Goal: Task Accomplishment & Management: Use online tool/utility

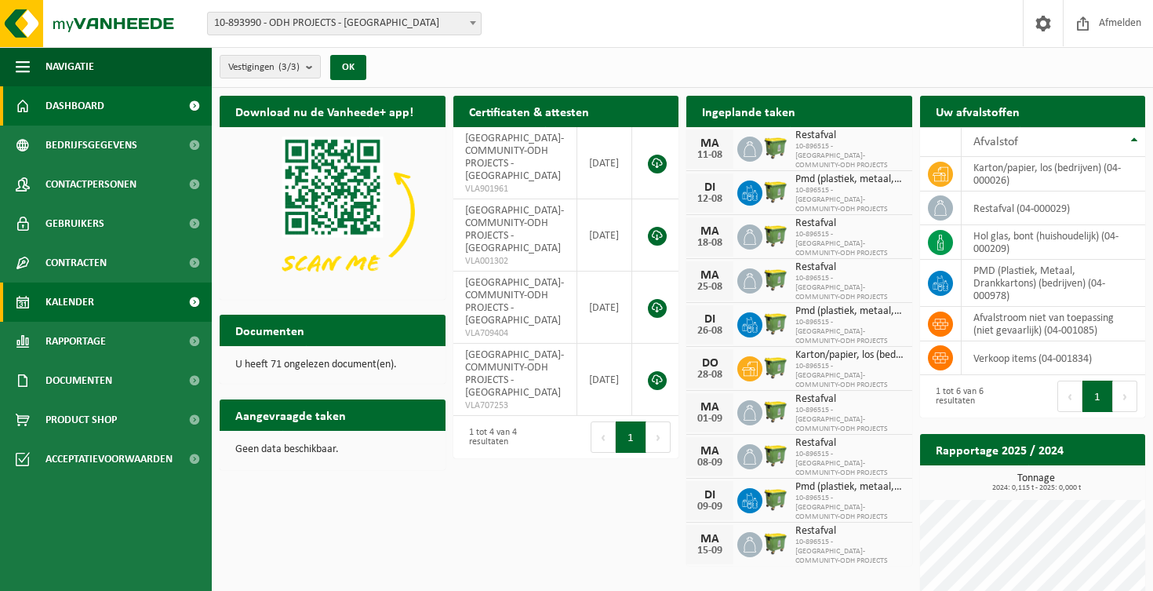
click at [84, 297] on span "Kalender" at bounding box center [70, 301] width 49 height 39
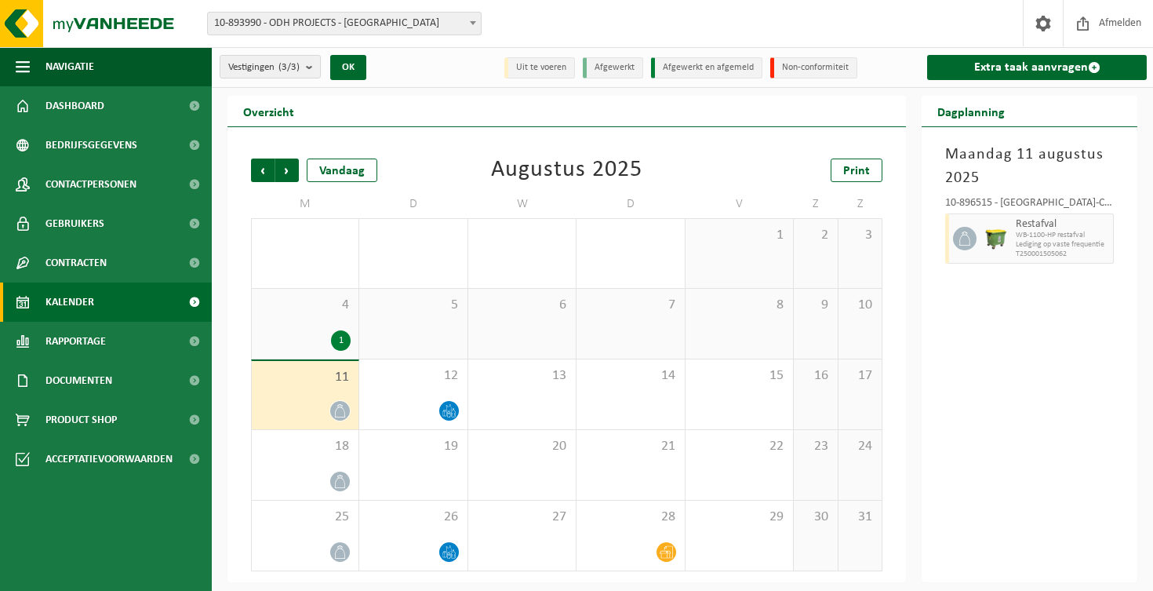
click at [337, 417] on icon at bounding box center [339, 410] width 13 height 13
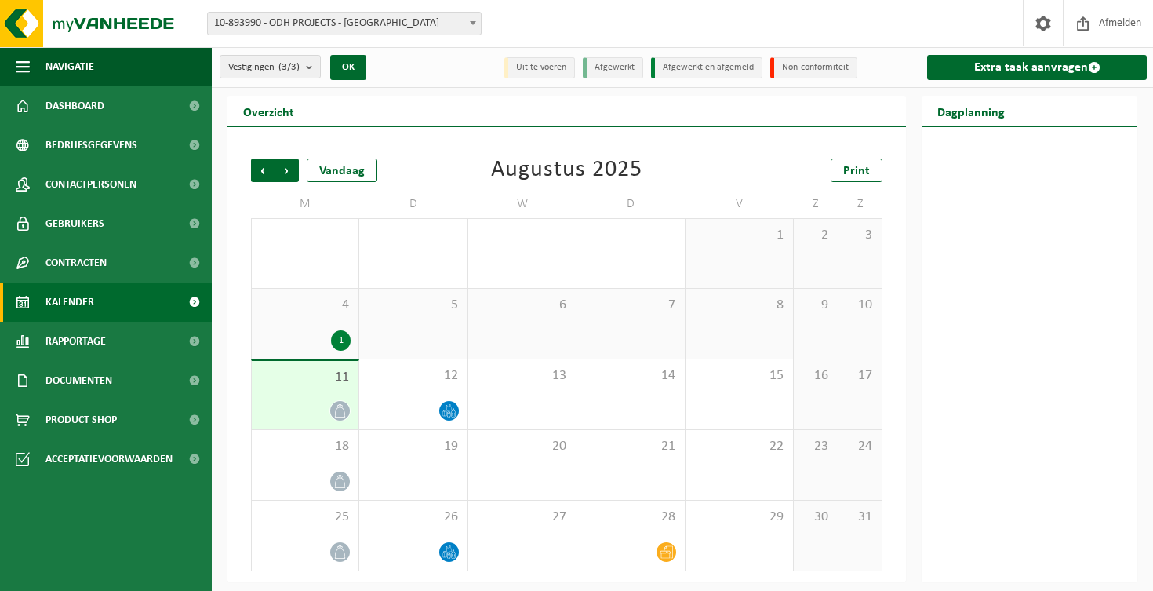
click at [341, 413] on icon at bounding box center [339, 410] width 13 height 13
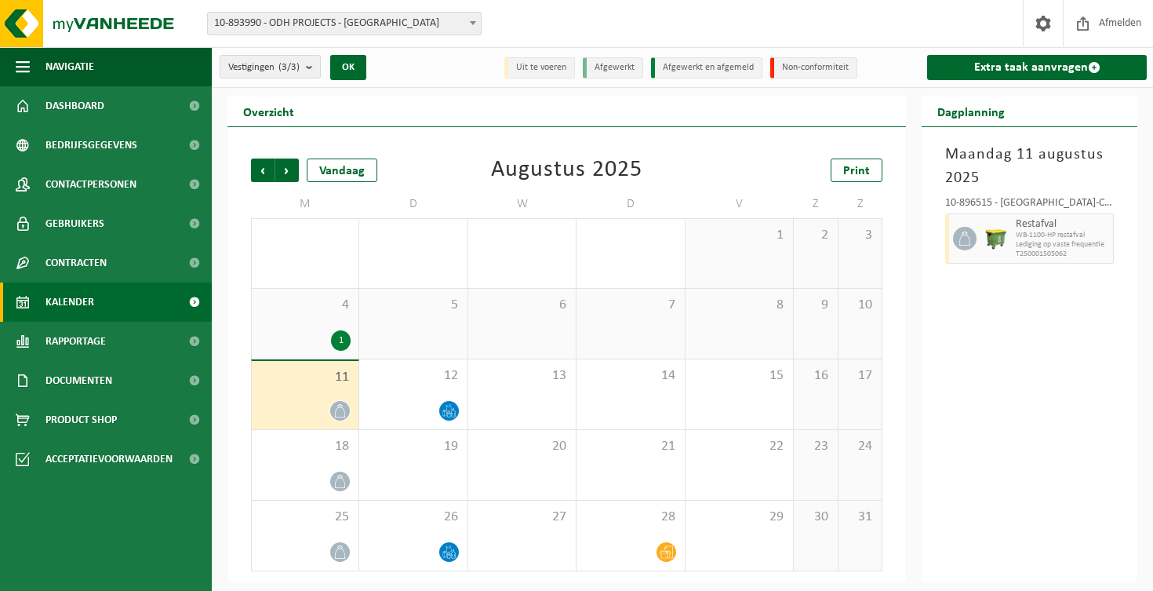
click at [330, 393] on div "11" at bounding box center [305, 395] width 107 height 68
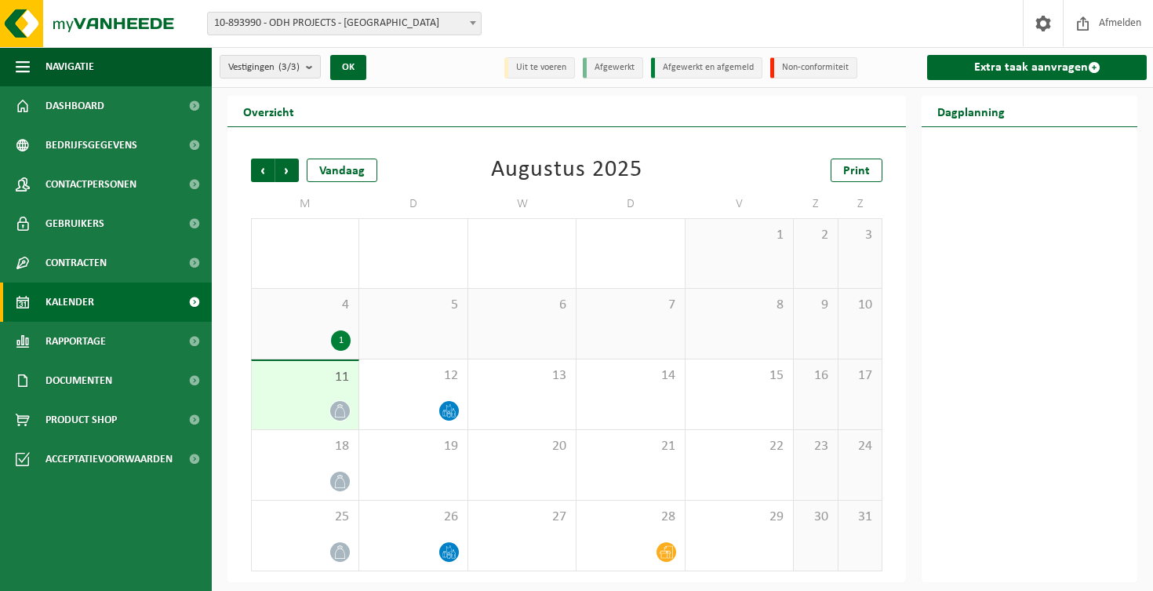
click at [343, 410] on icon at bounding box center [339, 410] width 13 height 13
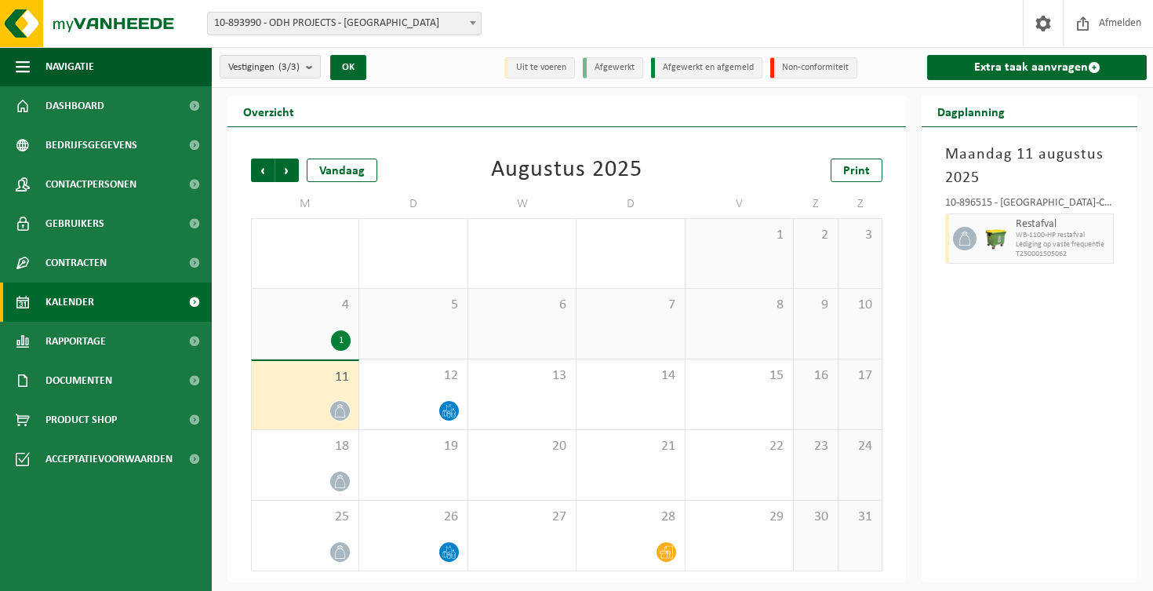
click at [1022, 239] on span "WB-1100-HP restafval" at bounding box center [1062, 235] width 93 height 9
click at [1042, 239] on span "WB-1100-HP restafval" at bounding box center [1062, 235] width 93 height 9
click at [93, 28] on img at bounding box center [94, 23] width 188 height 47
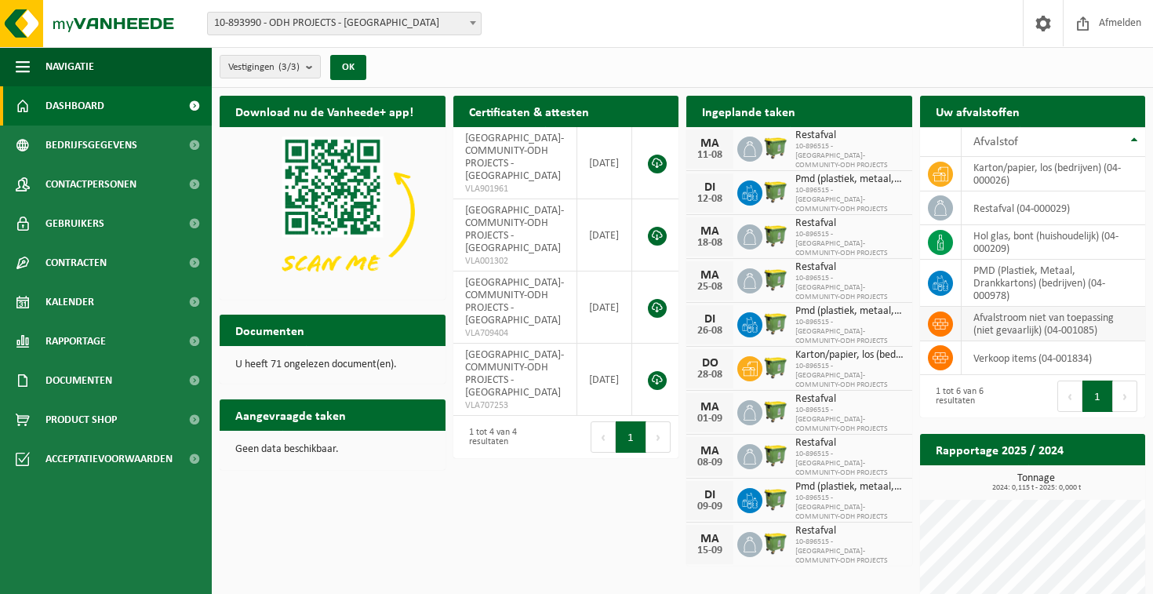
scroll to position [29, 0]
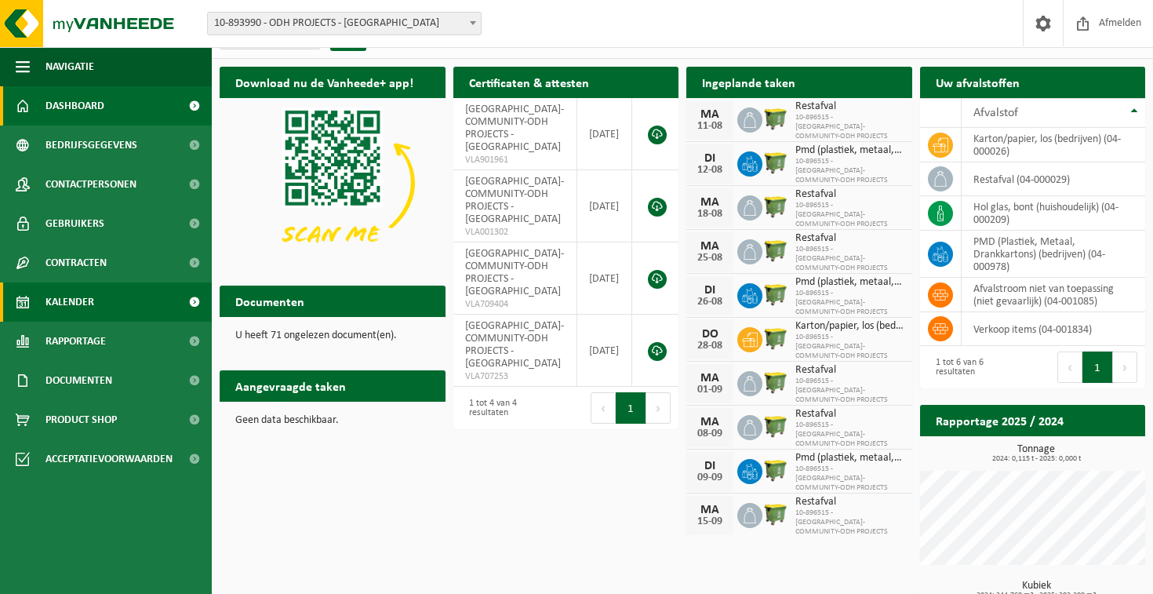
click at [108, 295] on link "Kalender" at bounding box center [106, 301] width 212 height 39
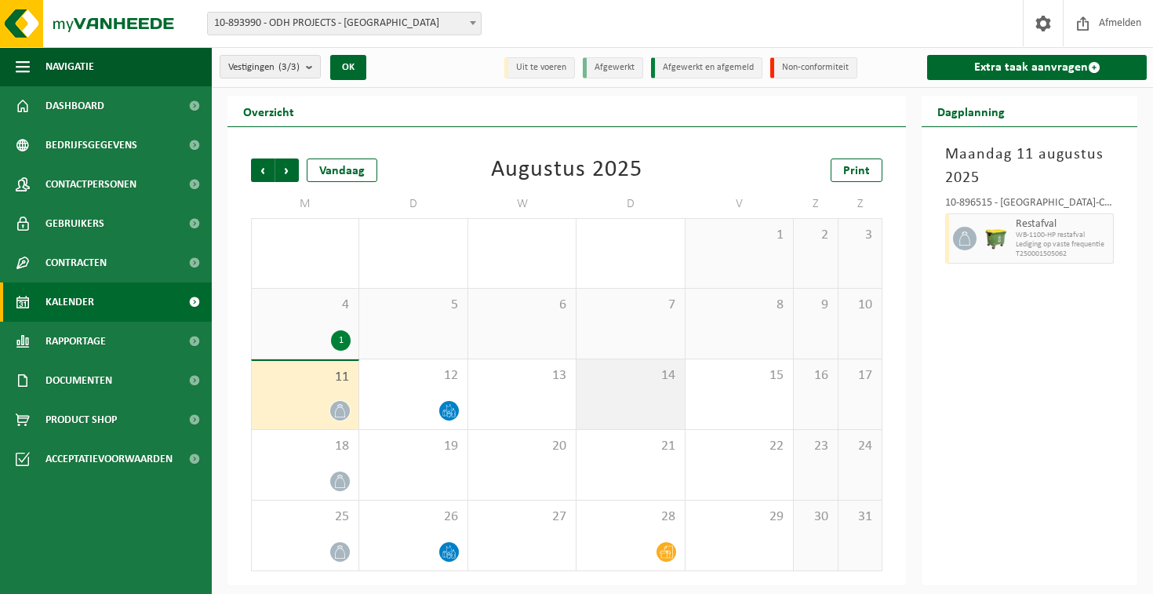
click at [619, 412] on div "14" at bounding box center [630, 394] width 107 height 70
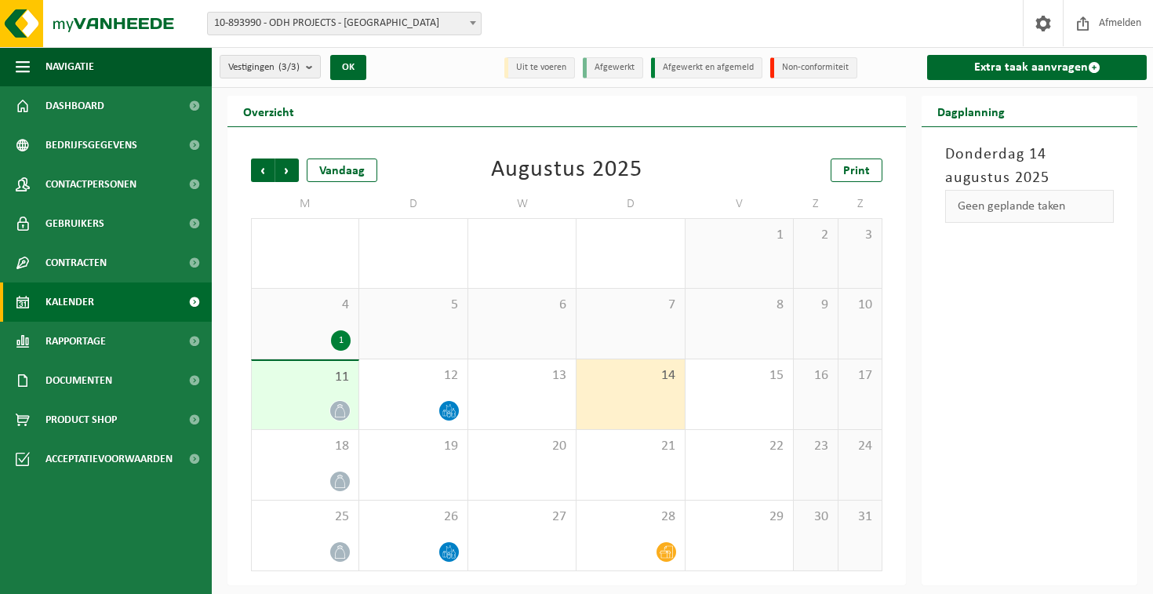
click at [1030, 215] on div "Geen geplande taken" at bounding box center [1029, 206] width 169 height 33
click at [963, 70] on link "Extra taak aanvragen" at bounding box center [1037, 67] width 220 height 25
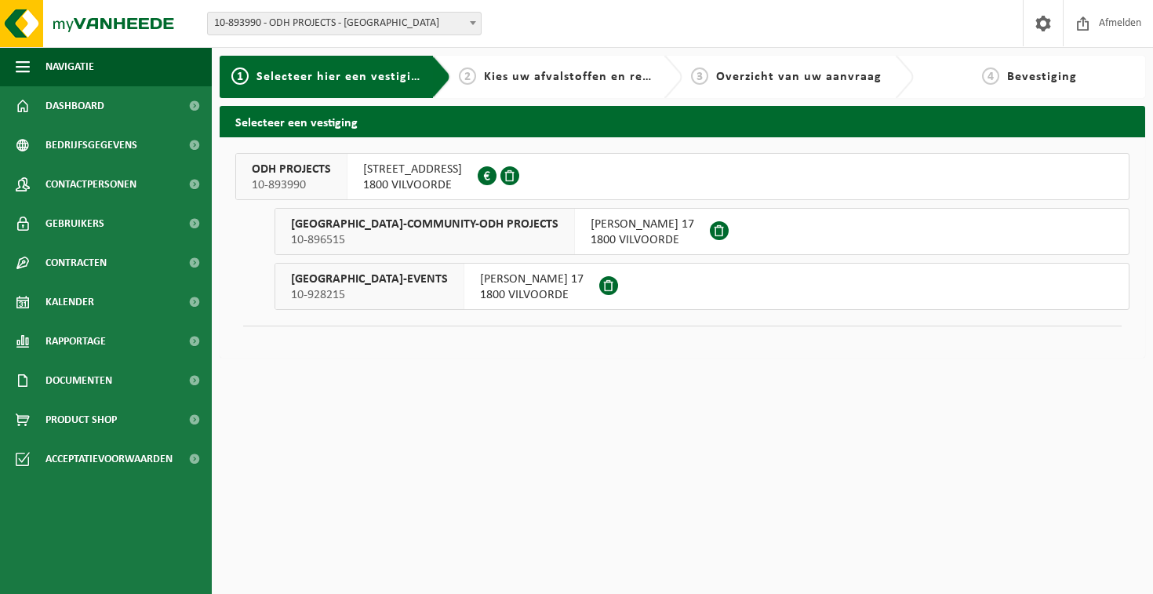
click at [439, 224] on span "ASIAT PARK-COMMUNITY-ODH PROJECTS" at bounding box center [425, 225] width 268 height 16
click at [400, 179] on span "1800 VILVOORDE" at bounding box center [412, 185] width 99 height 16
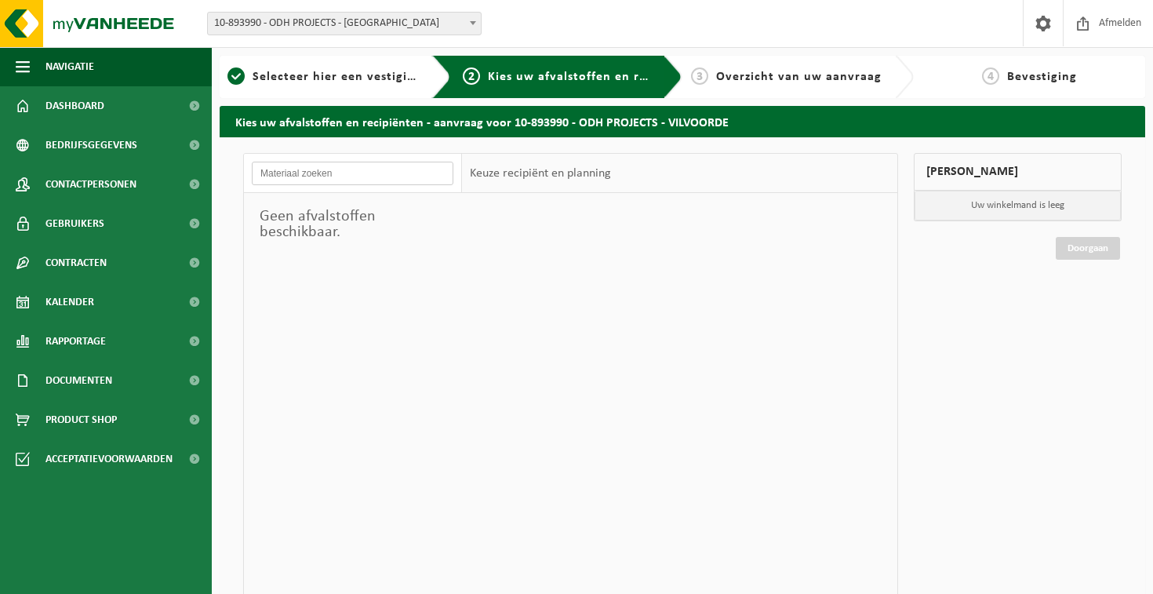
click at [375, 174] on input "text" at bounding box center [353, 174] width 202 height 24
type input "glas"
click at [799, 64] on div "3 Overzicht van uw aanvraag" at bounding box center [798, 77] width 231 height 42
click at [362, 78] on span "Selecteer hier een vestiging" at bounding box center [337, 77] width 169 height 13
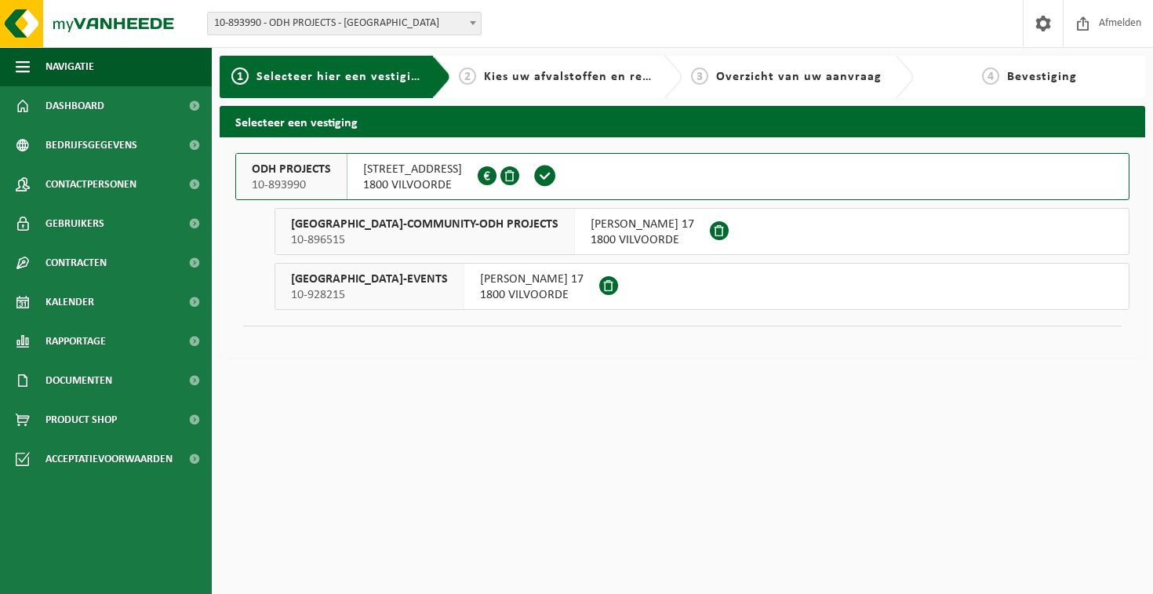
click at [440, 170] on span "[STREET_ADDRESS]" at bounding box center [412, 170] width 99 height 16
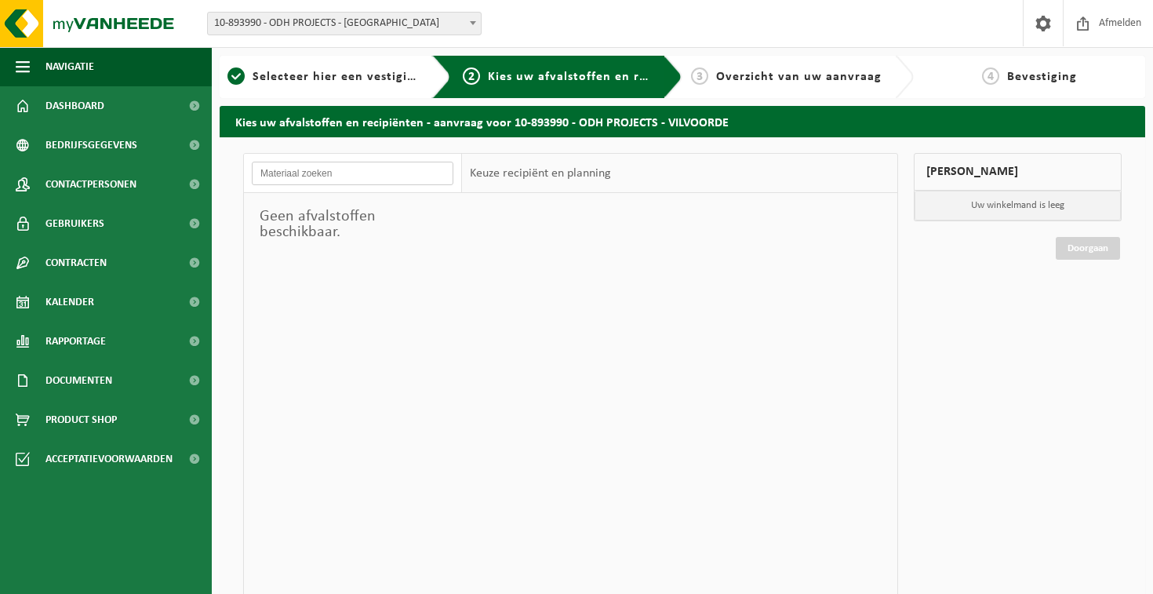
click at [392, 177] on input "text" at bounding box center [353, 174] width 202 height 24
click at [393, 177] on input "text" at bounding box center [353, 174] width 202 height 24
click at [82, 297] on span "Kalender" at bounding box center [70, 301] width 49 height 39
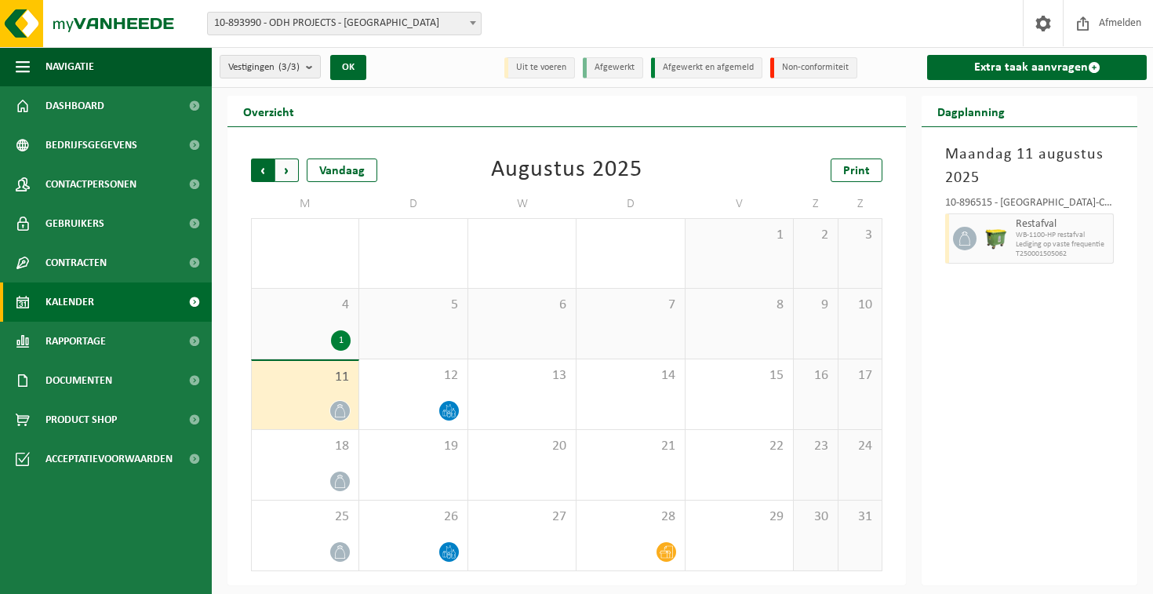
click at [282, 177] on span "Volgende" at bounding box center [287, 170] width 24 height 24
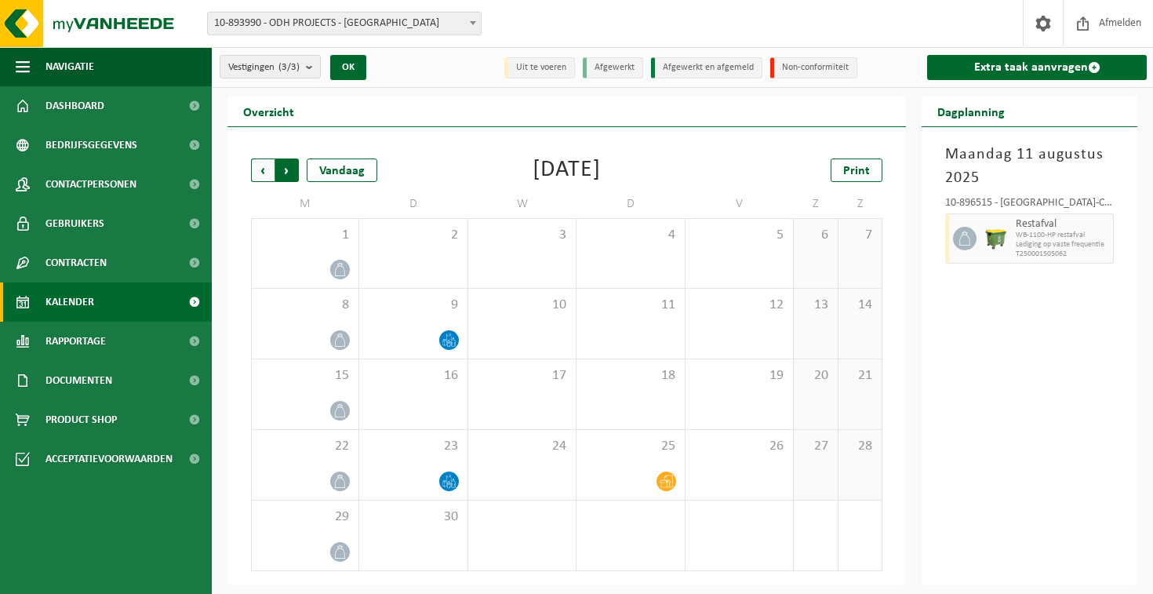
click at [269, 171] on span "Vorige" at bounding box center [263, 170] width 24 height 24
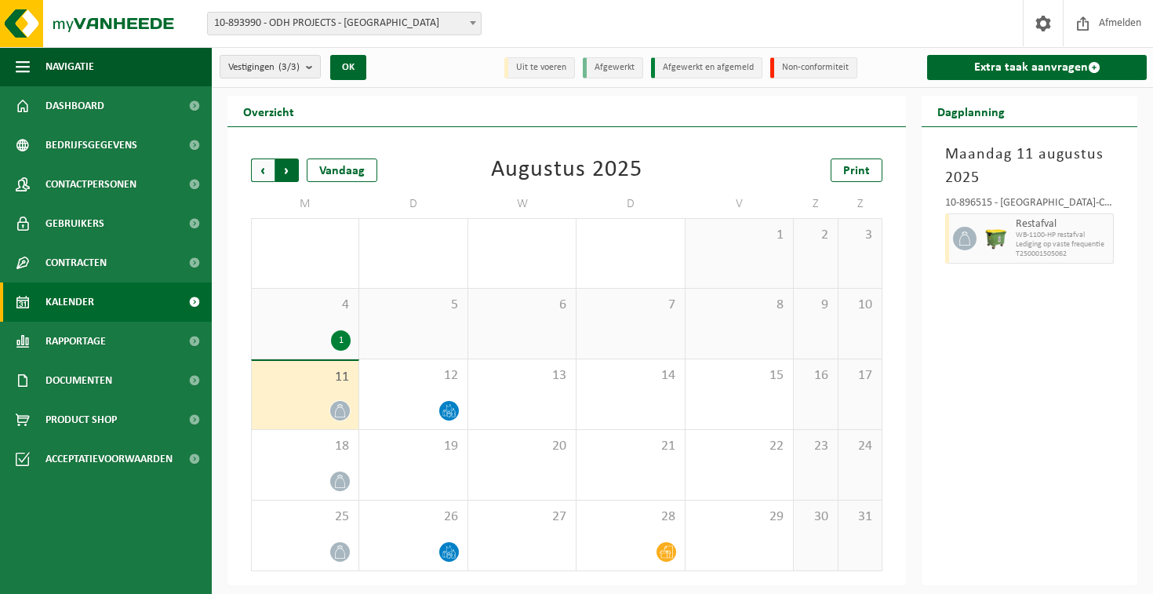
click at [269, 171] on span "Vorige" at bounding box center [263, 170] width 24 height 24
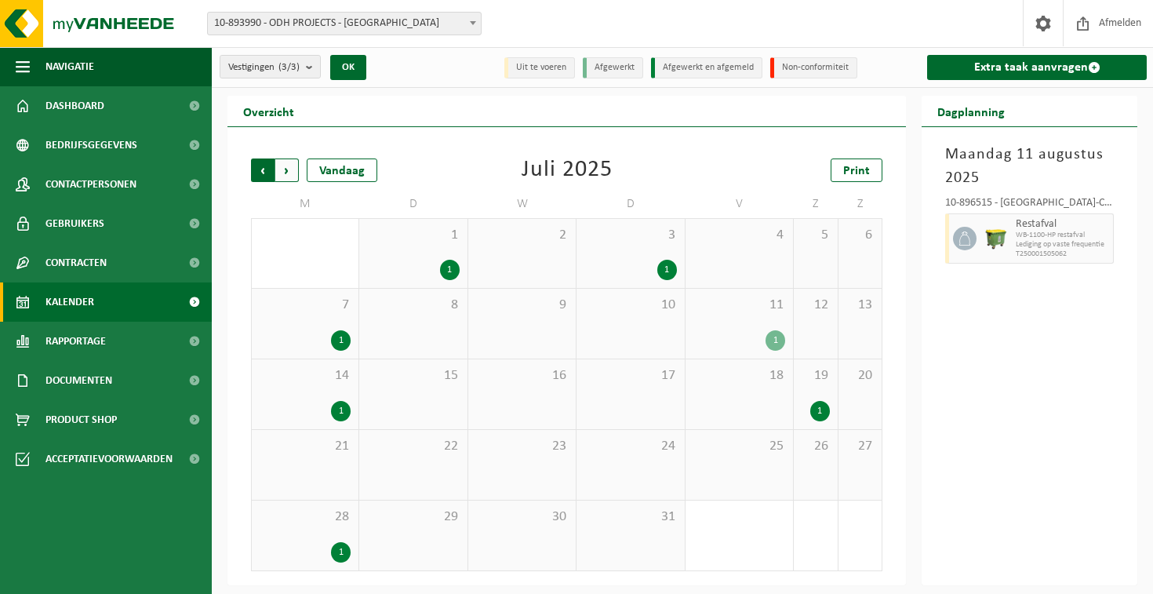
click at [290, 171] on span "Volgende" at bounding box center [287, 170] width 24 height 24
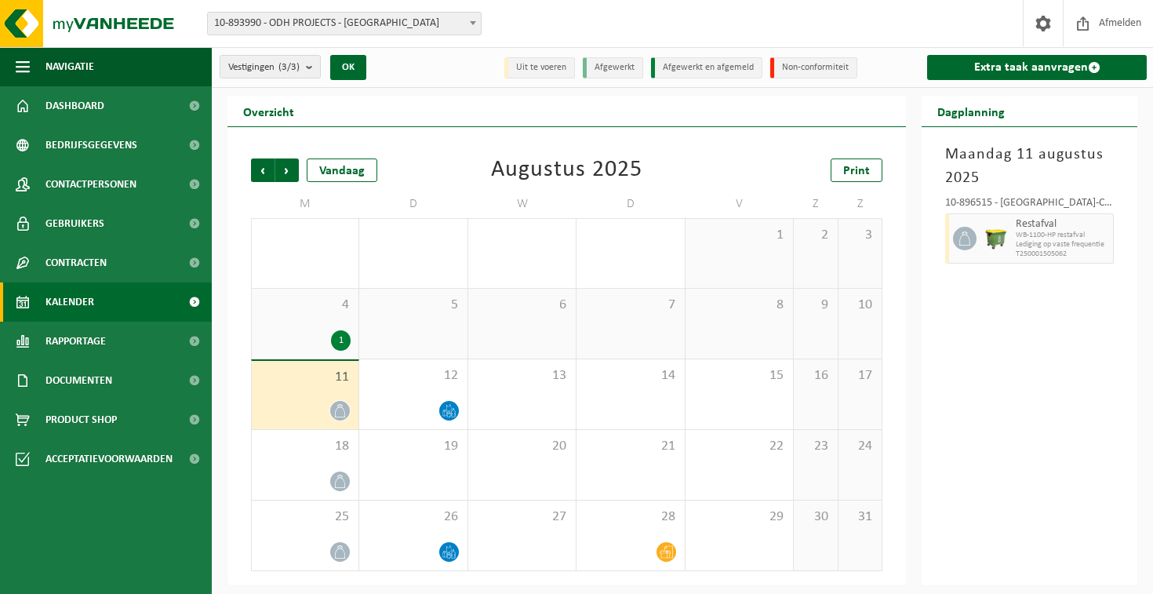
click at [290, 171] on span "Volgende" at bounding box center [287, 170] width 24 height 24
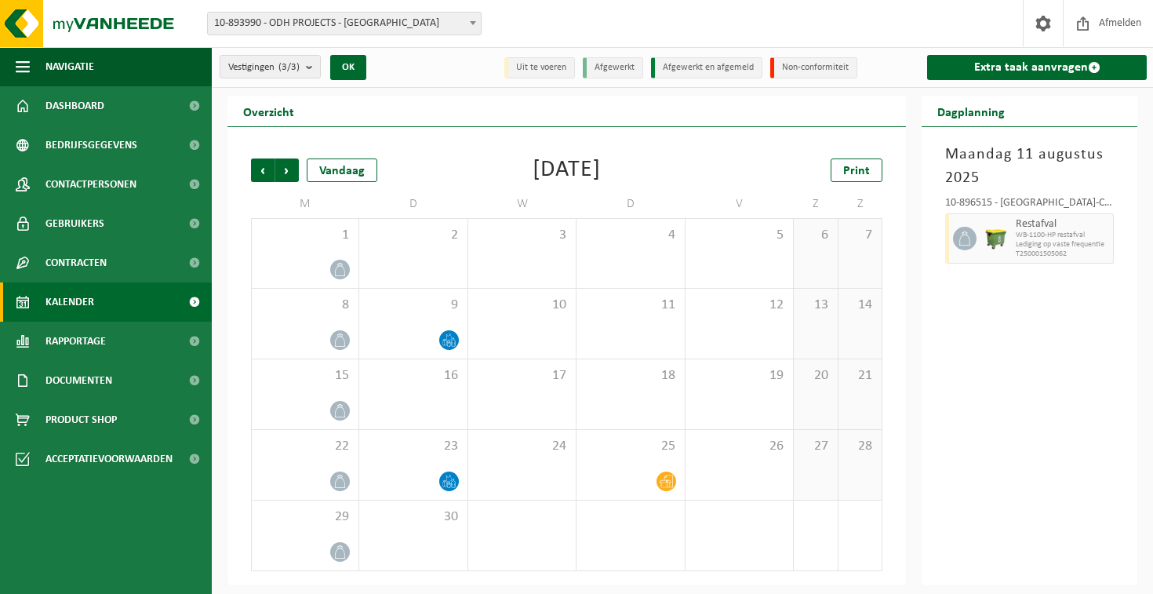
click at [290, 171] on span "Volgende" at bounding box center [287, 170] width 24 height 24
click at [279, 169] on span "Volgende" at bounding box center [287, 170] width 24 height 24
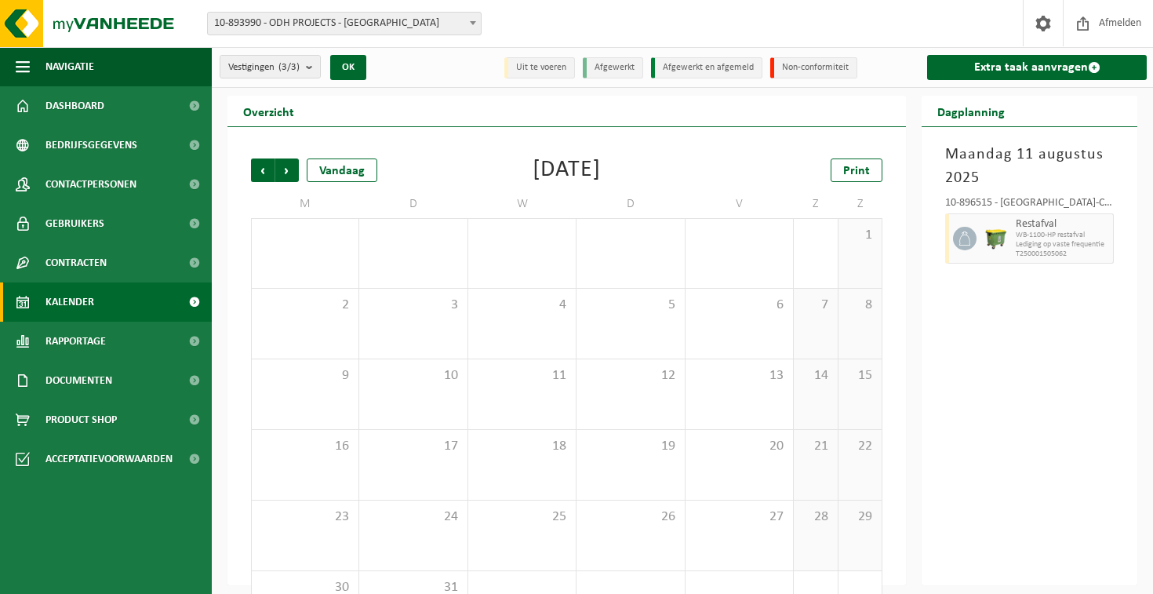
click at [279, 169] on span "Volgende" at bounding box center [287, 170] width 24 height 24
click at [264, 169] on span "Vorige" at bounding box center [263, 170] width 24 height 24
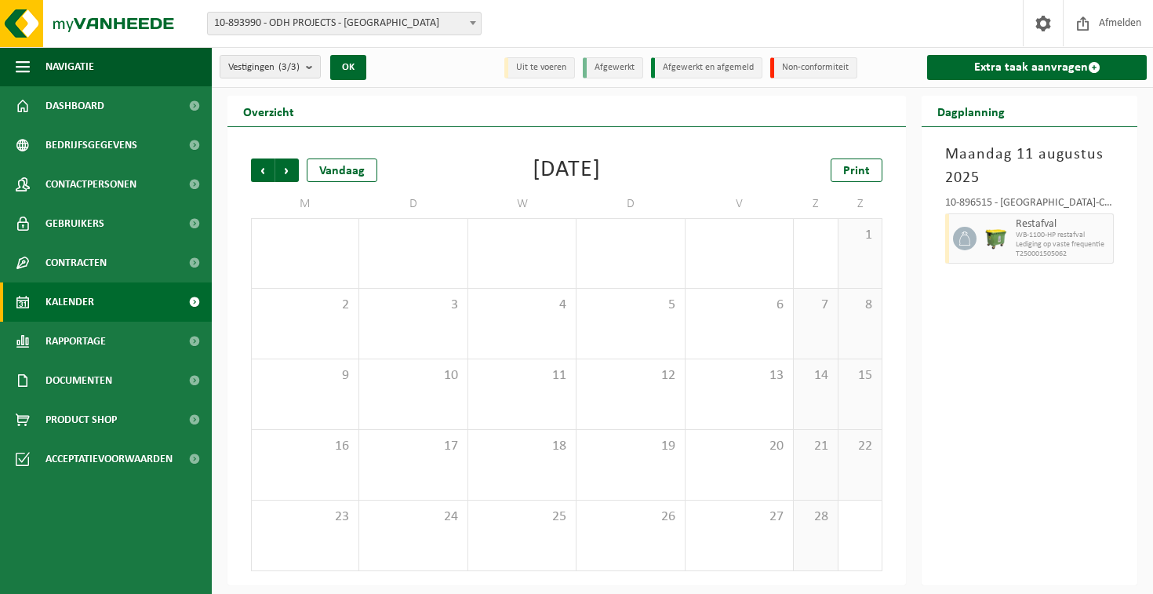
click at [264, 169] on span "Vorige" at bounding box center [263, 170] width 24 height 24
click at [261, 170] on span "Vorige" at bounding box center [263, 170] width 24 height 24
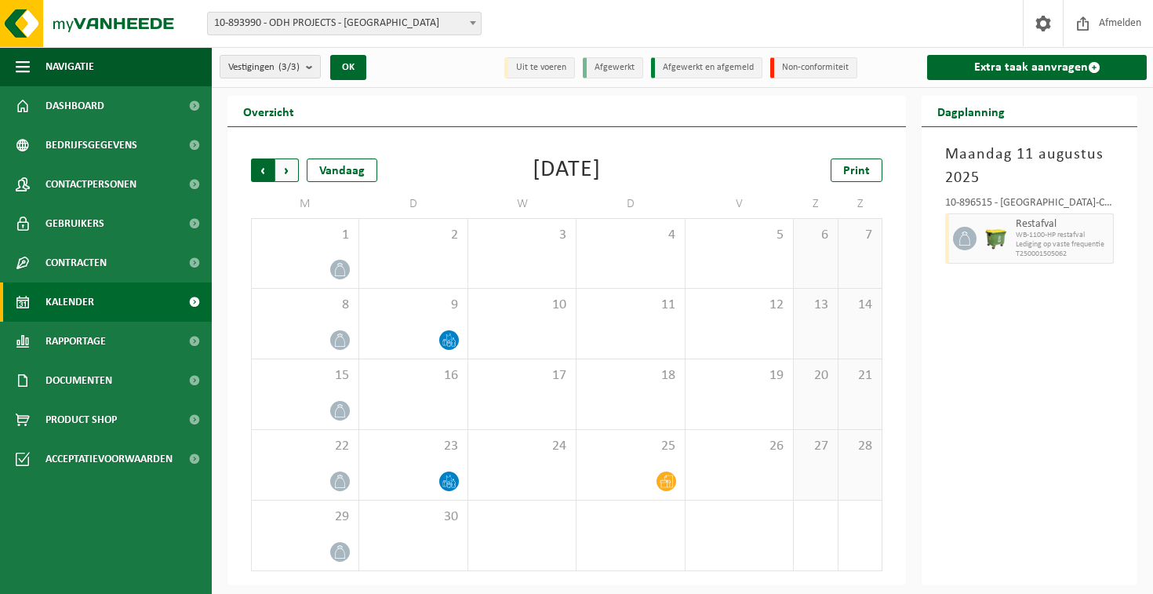
click at [276, 169] on span "Volgende" at bounding box center [287, 170] width 24 height 24
click at [267, 167] on span "Vorige" at bounding box center [263, 170] width 24 height 24
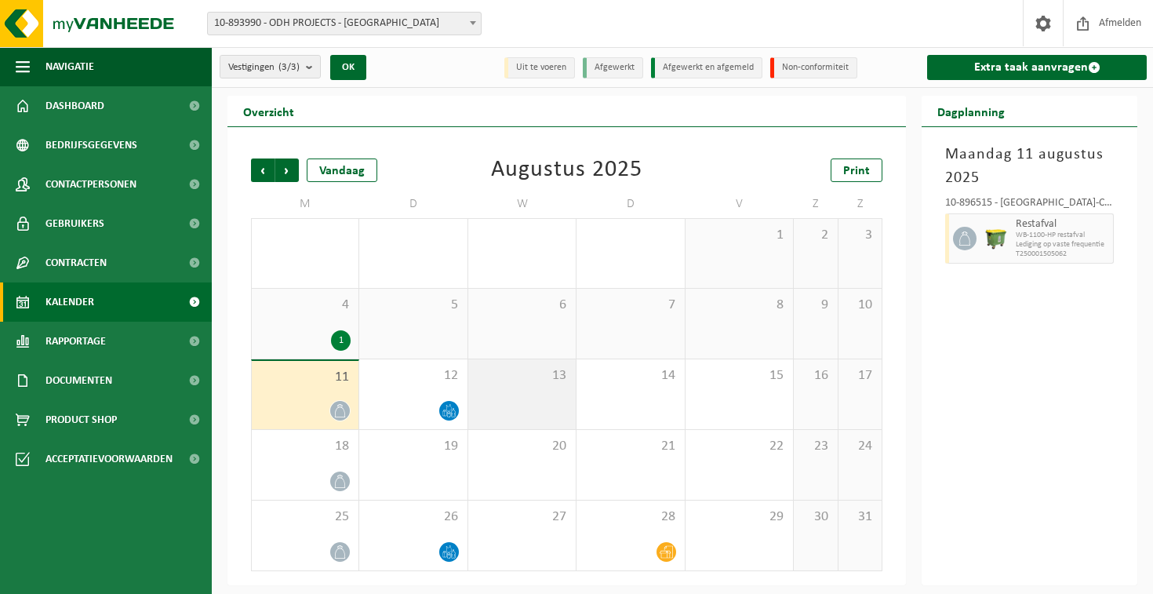
click at [534, 385] on div "13" at bounding box center [521, 394] width 107 height 70
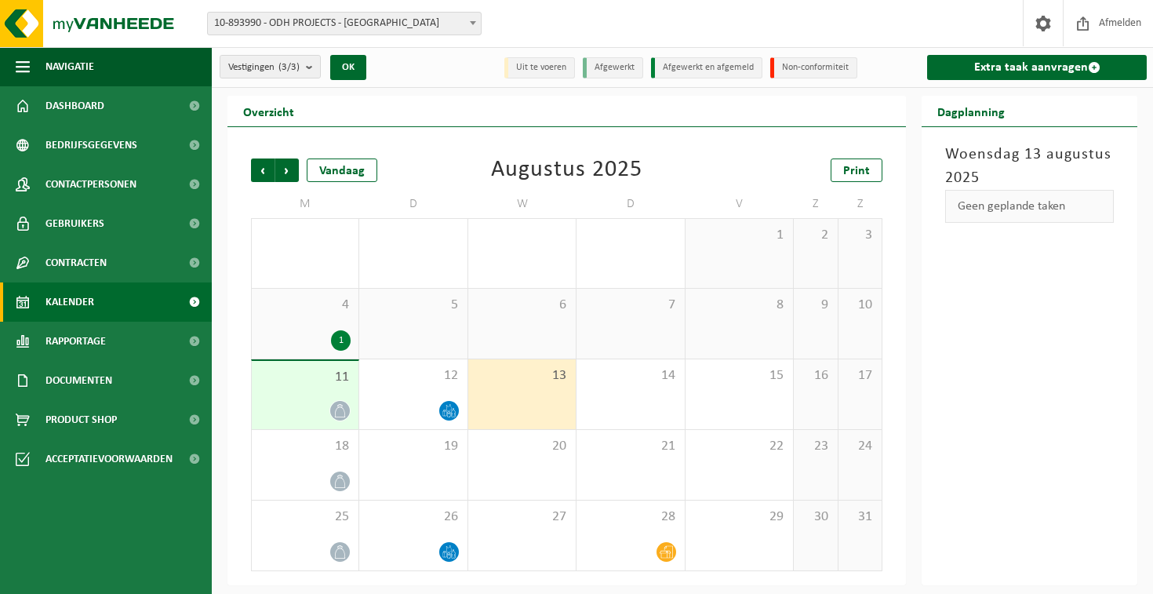
click at [993, 208] on div "Geen geplande taken" at bounding box center [1029, 206] width 169 height 33
click at [770, 399] on div "15" at bounding box center [739, 394] width 107 height 70
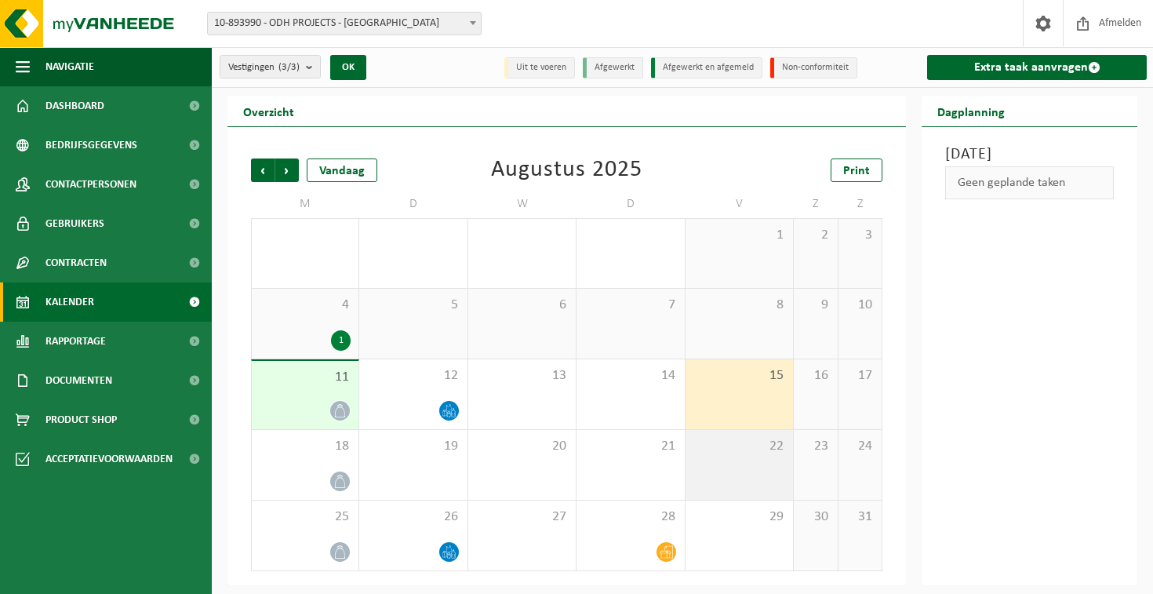
click at [697, 494] on div "22" at bounding box center [739, 465] width 107 height 70
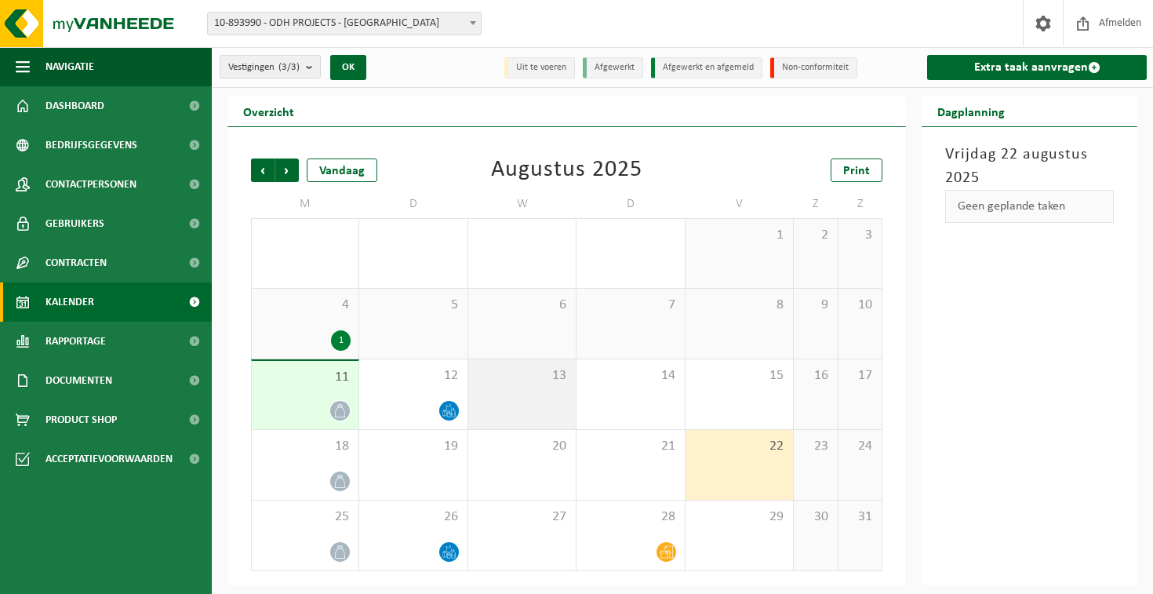
click at [515, 415] on div "13" at bounding box center [521, 394] width 107 height 70
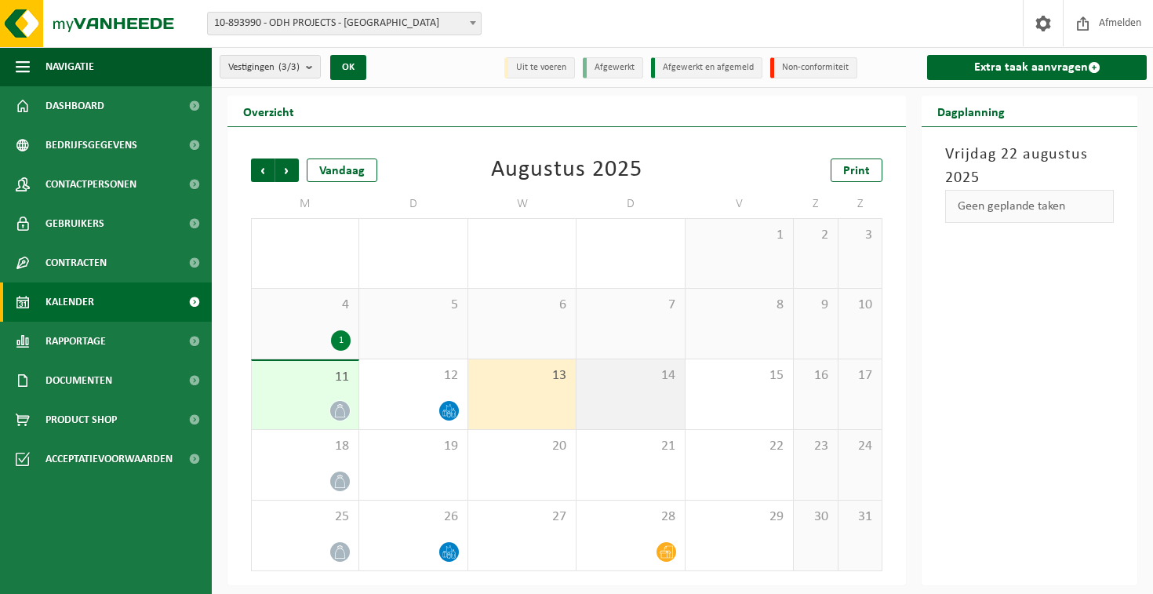
click at [629, 398] on div "14" at bounding box center [630, 394] width 107 height 70
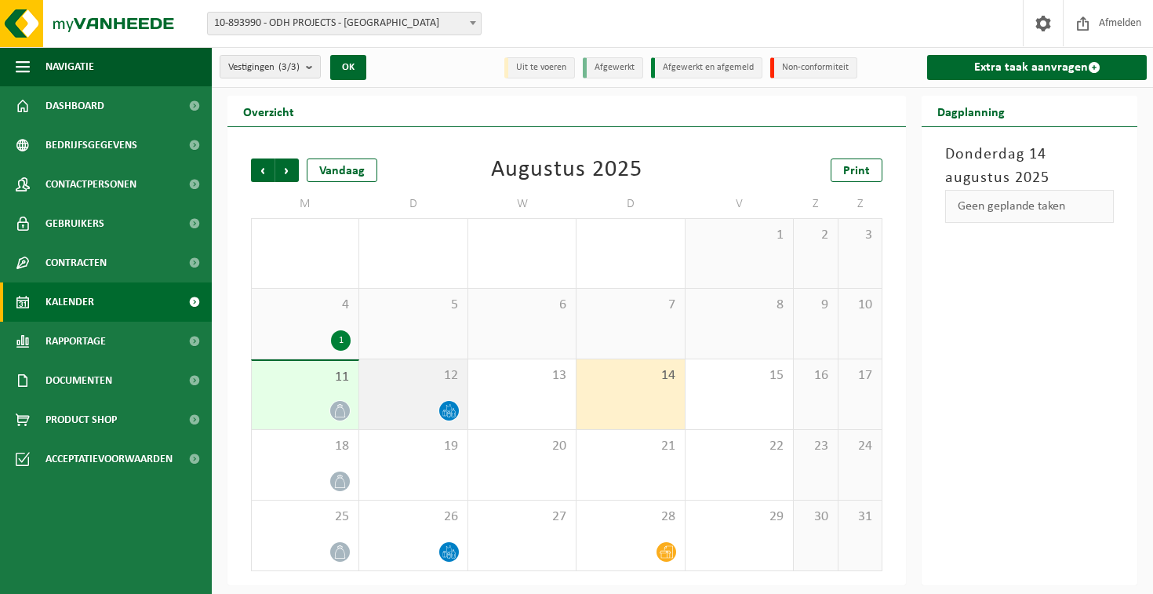
click at [423, 388] on div "12" at bounding box center [412, 394] width 107 height 70
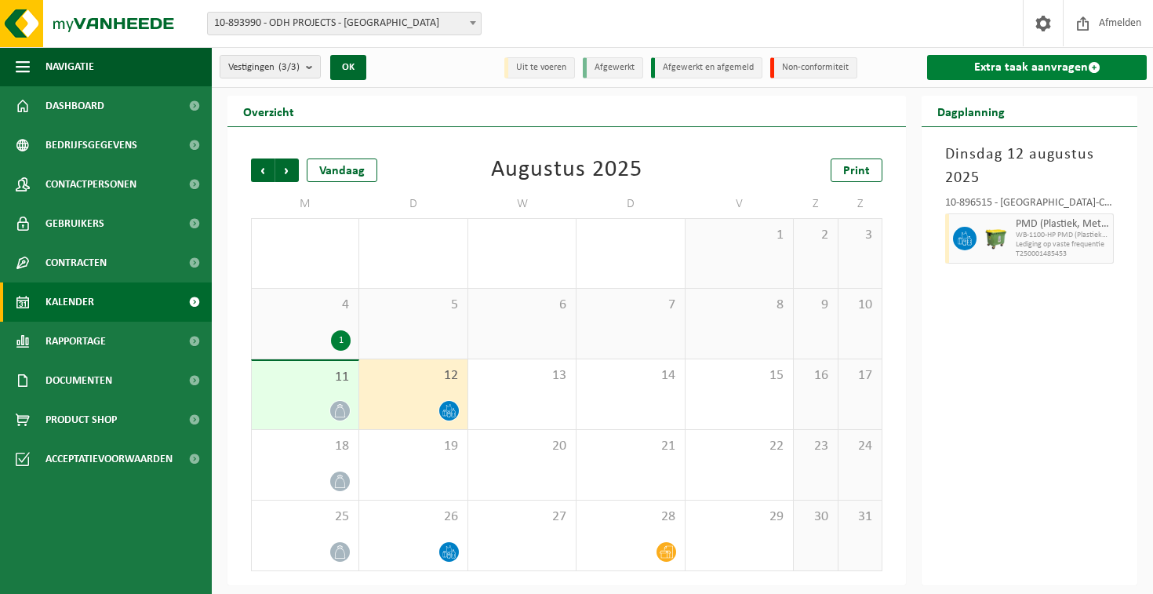
click at [1007, 67] on link "Extra taak aanvragen" at bounding box center [1037, 67] width 220 height 25
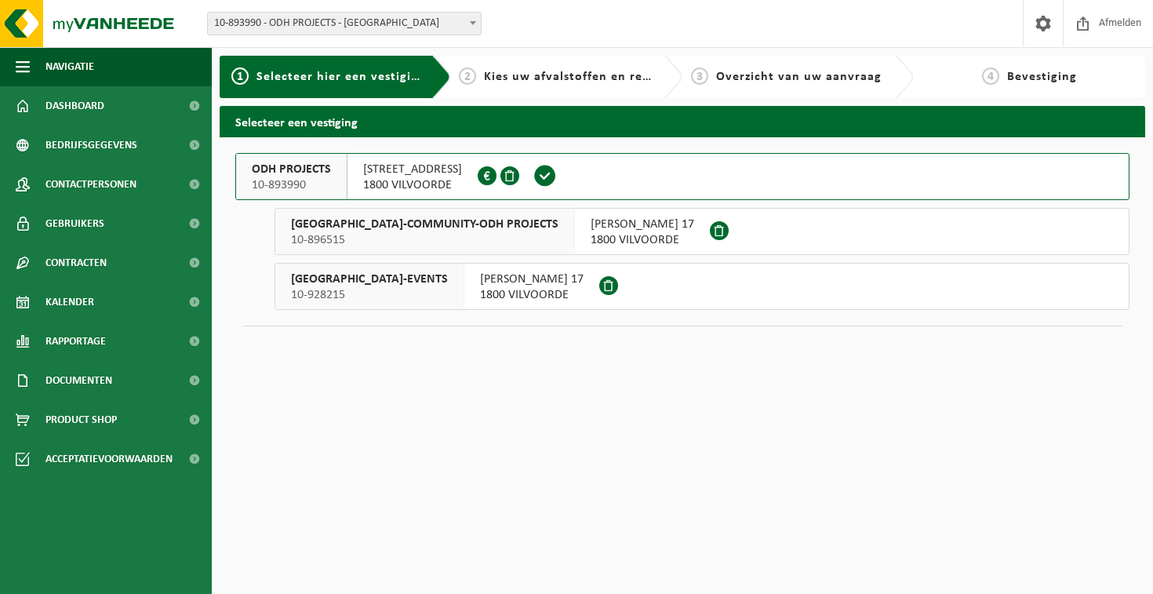
click at [480, 287] on span "1800 VILVOORDE" at bounding box center [532, 295] width 104 height 16
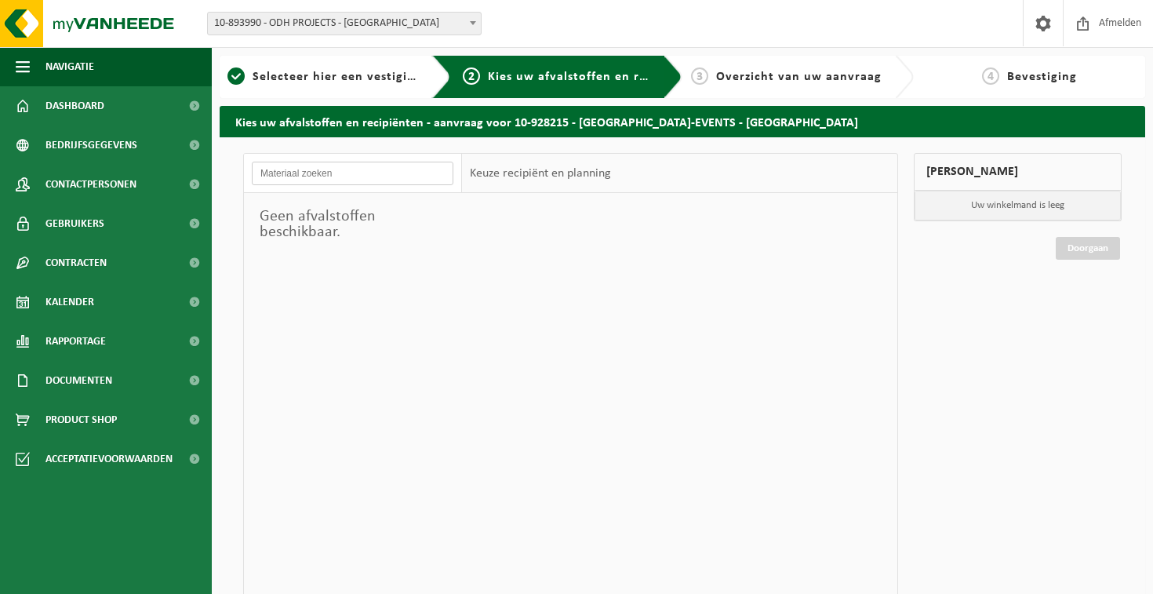
click at [348, 169] on input "text" at bounding box center [353, 174] width 202 height 24
type input "p"
type input "glas"
click at [348, 89] on div "1 Selecteer hier een vestiging" at bounding box center [335, 77] width 231 height 42
click at [343, 79] on span "Selecteer hier een vestiging" at bounding box center [337, 77] width 169 height 13
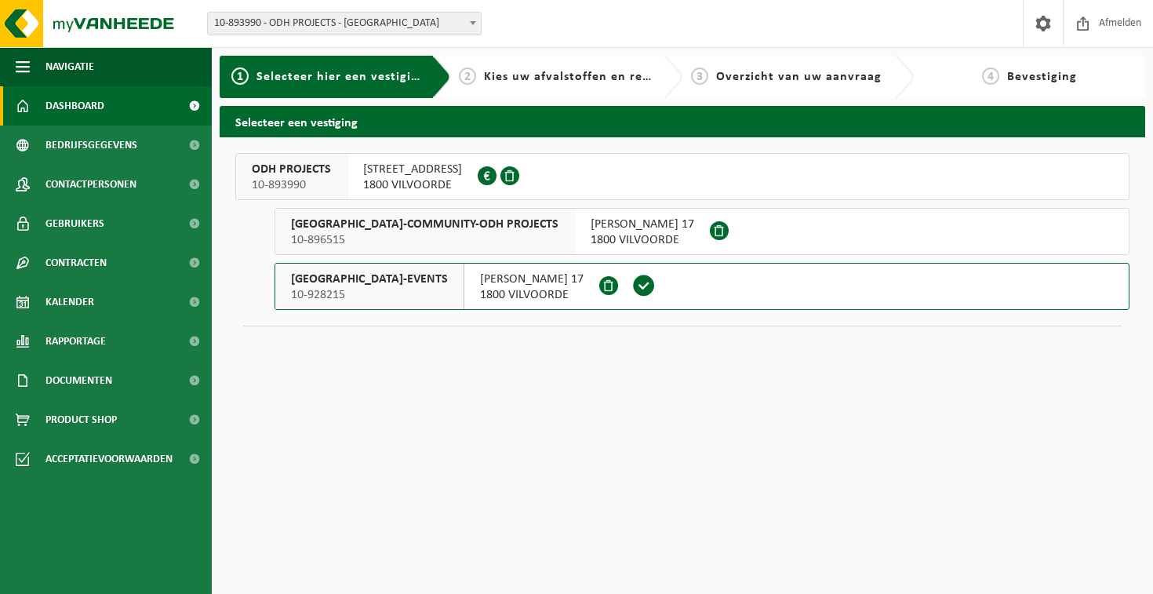
click at [111, 104] on link "Dashboard" at bounding box center [106, 105] width 212 height 39
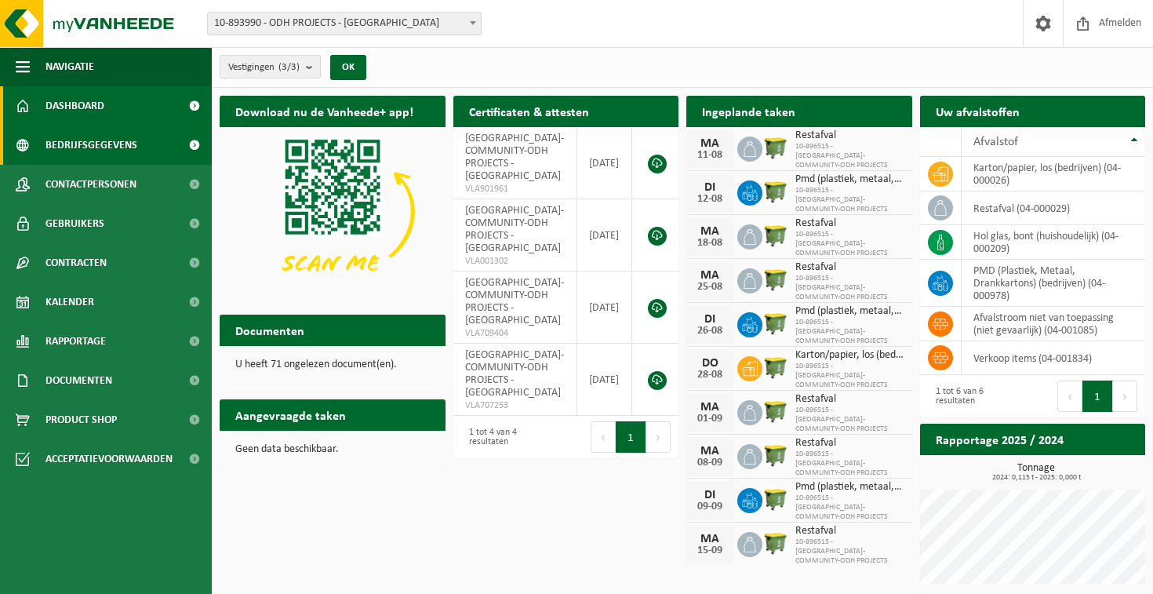
click at [91, 137] on span "Bedrijfsgegevens" at bounding box center [92, 145] width 92 height 39
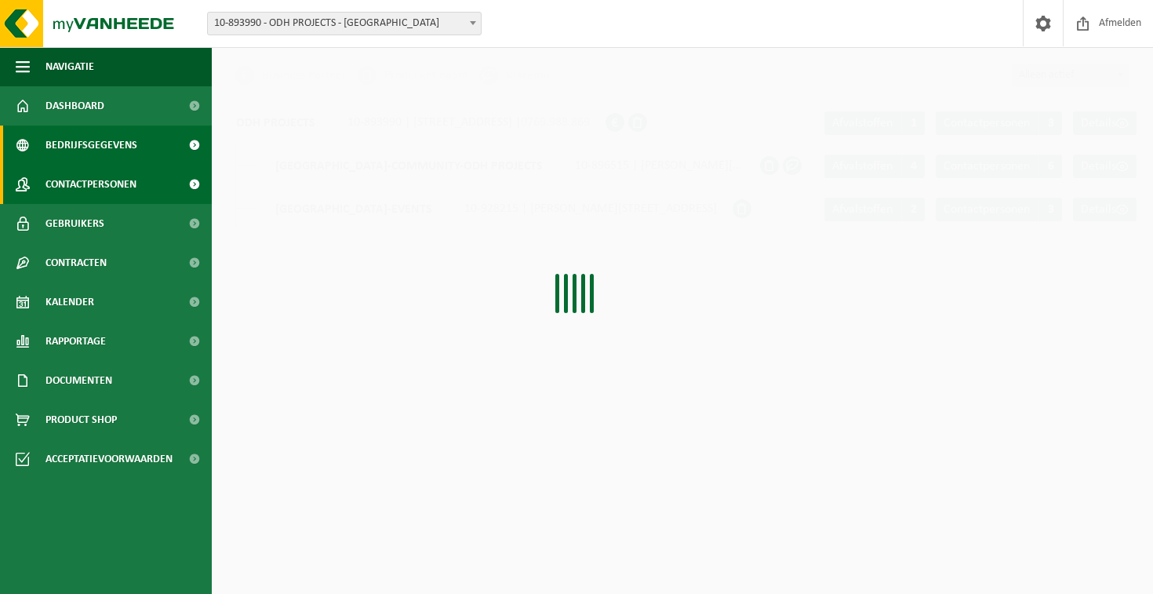
click at [105, 177] on span "Contactpersonen" at bounding box center [91, 184] width 91 height 39
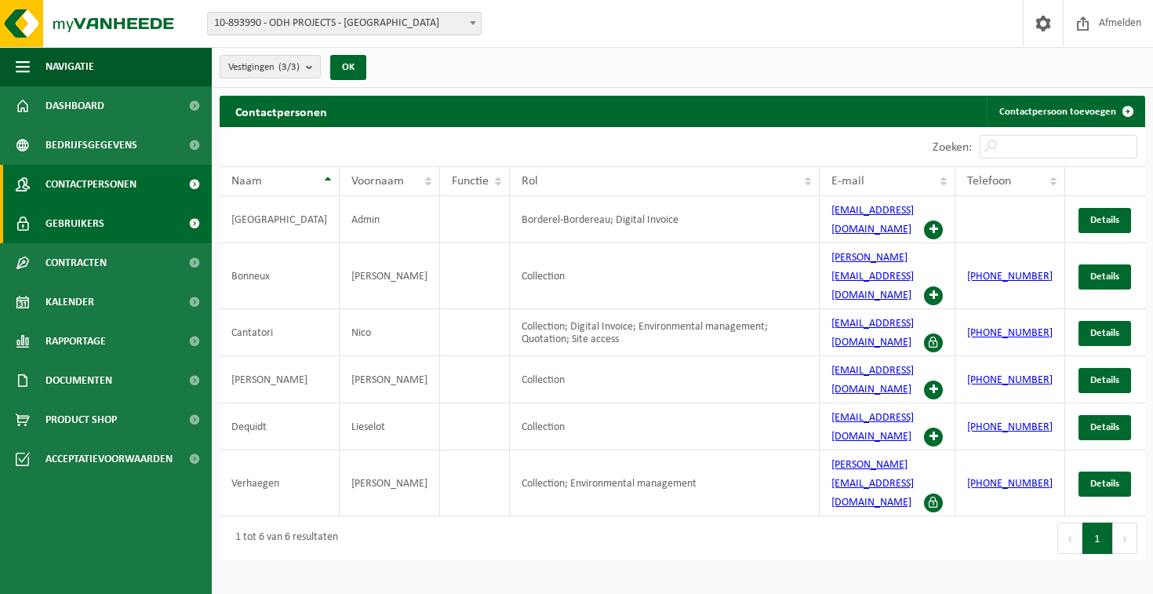
click at [118, 233] on link "Gebruikers" at bounding box center [106, 223] width 212 height 39
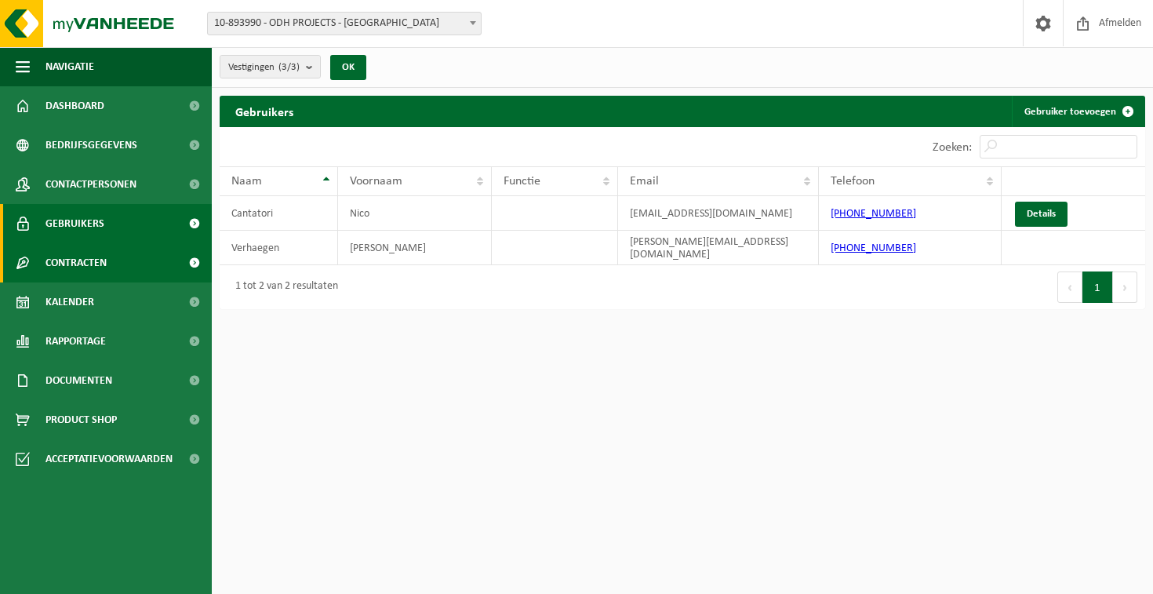
click at [119, 272] on link "Contracten" at bounding box center [106, 262] width 212 height 39
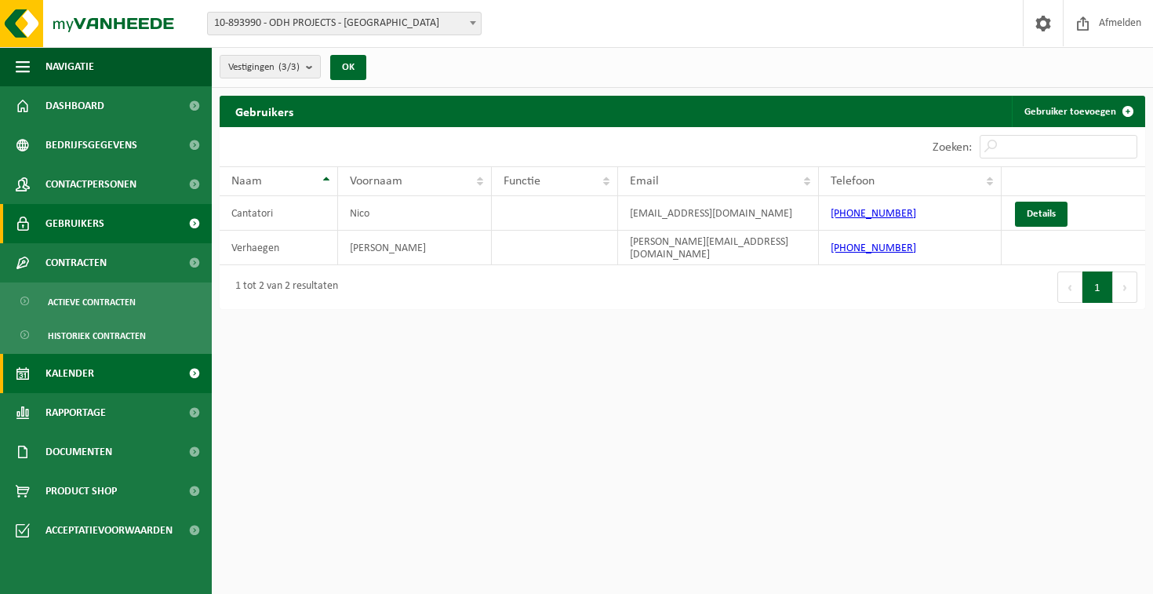
click at [133, 377] on link "Kalender" at bounding box center [106, 373] width 212 height 39
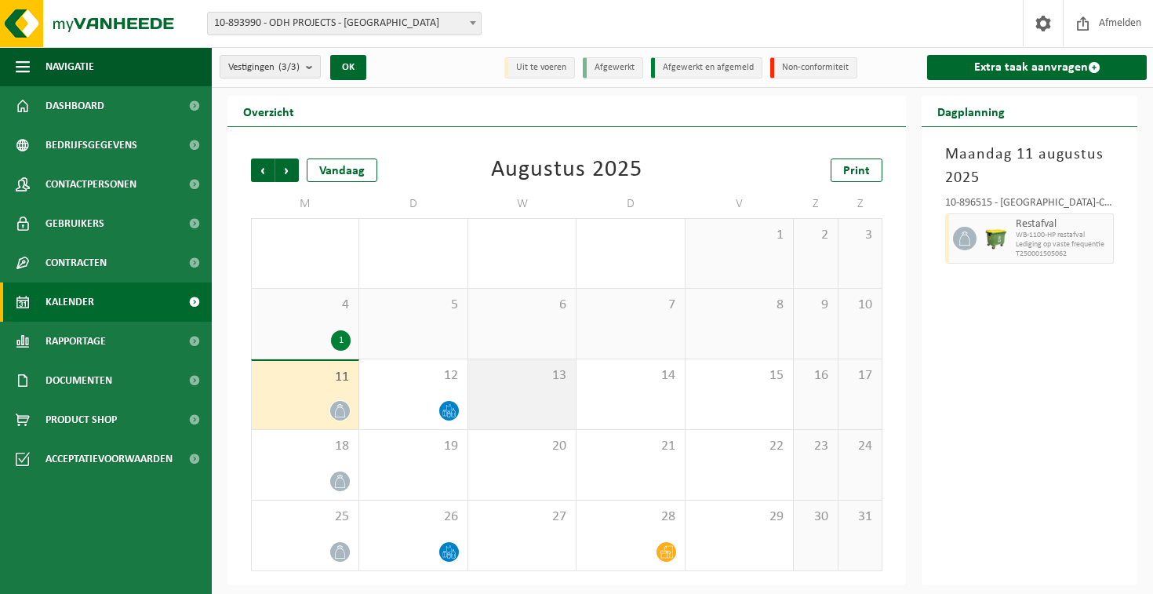
click at [518, 411] on div "13" at bounding box center [521, 394] width 107 height 70
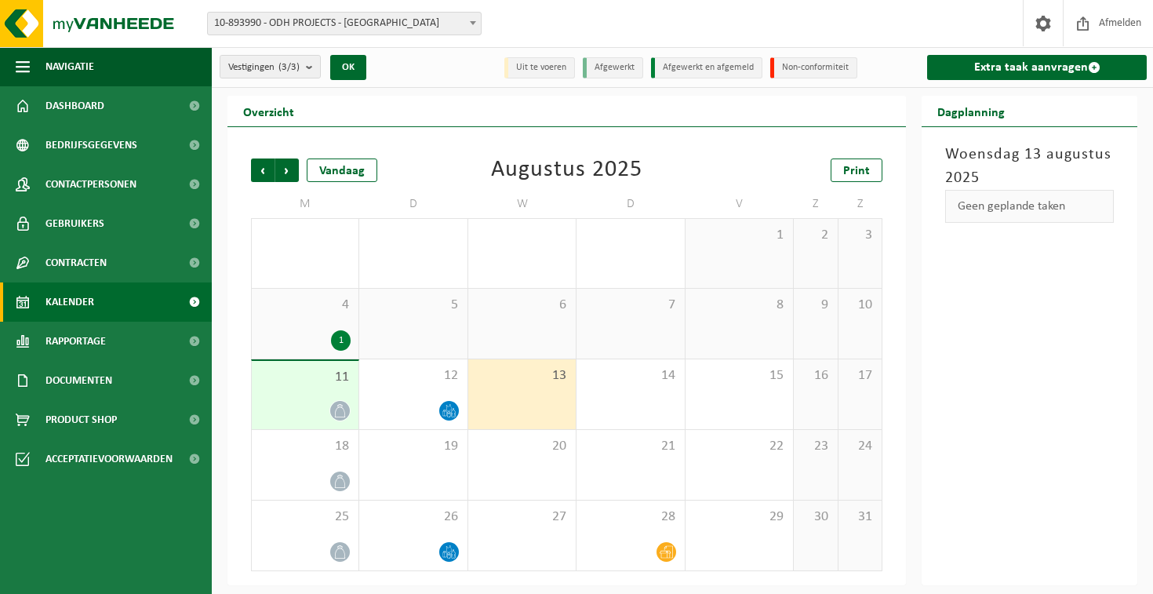
click at [518, 411] on div "13" at bounding box center [521, 394] width 107 height 70
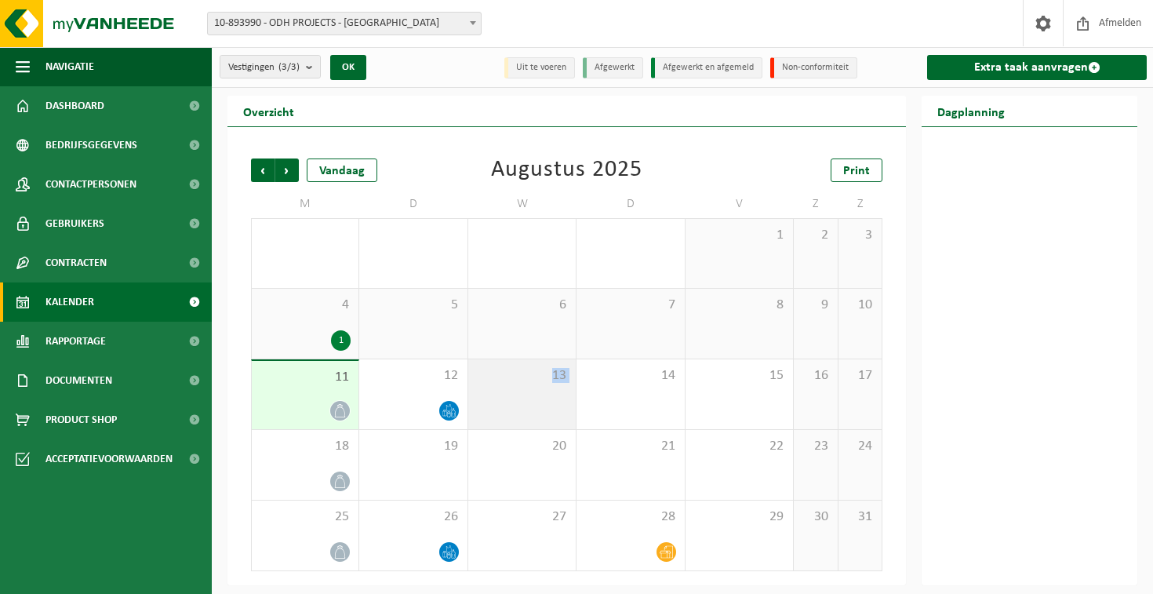
click at [518, 411] on div "13" at bounding box center [521, 394] width 107 height 70
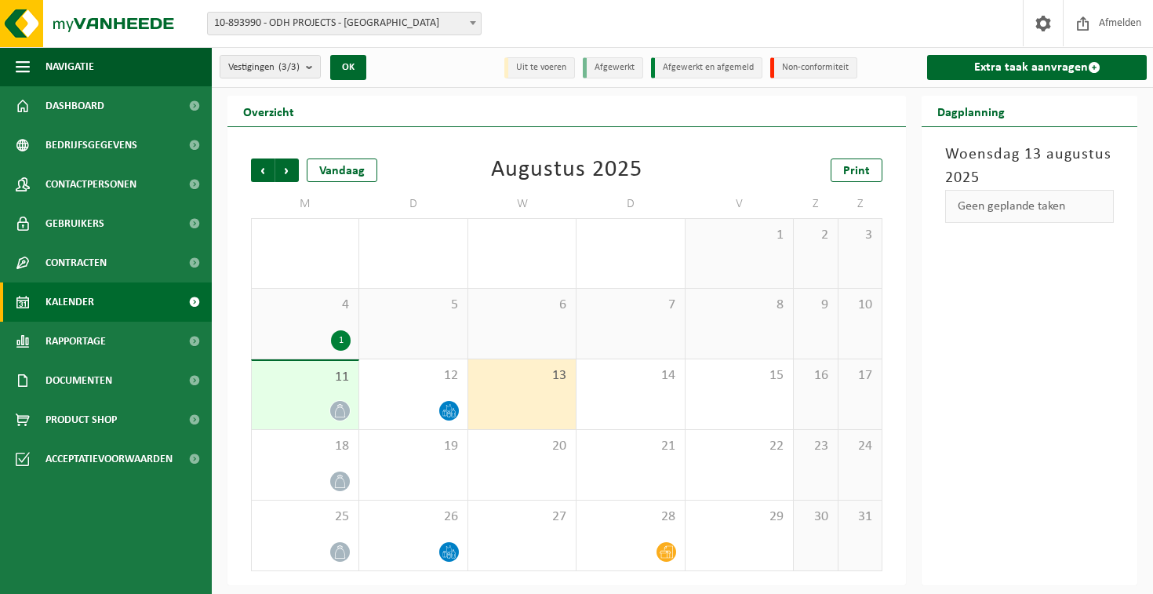
click at [1065, 204] on div "Geen geplande taken" at bounding box center [1029, 206] width 169 height 33
click at [1055, 64] on link "Extra taak aanvragen" at bounding box center [1037, 67] width 220 height 25
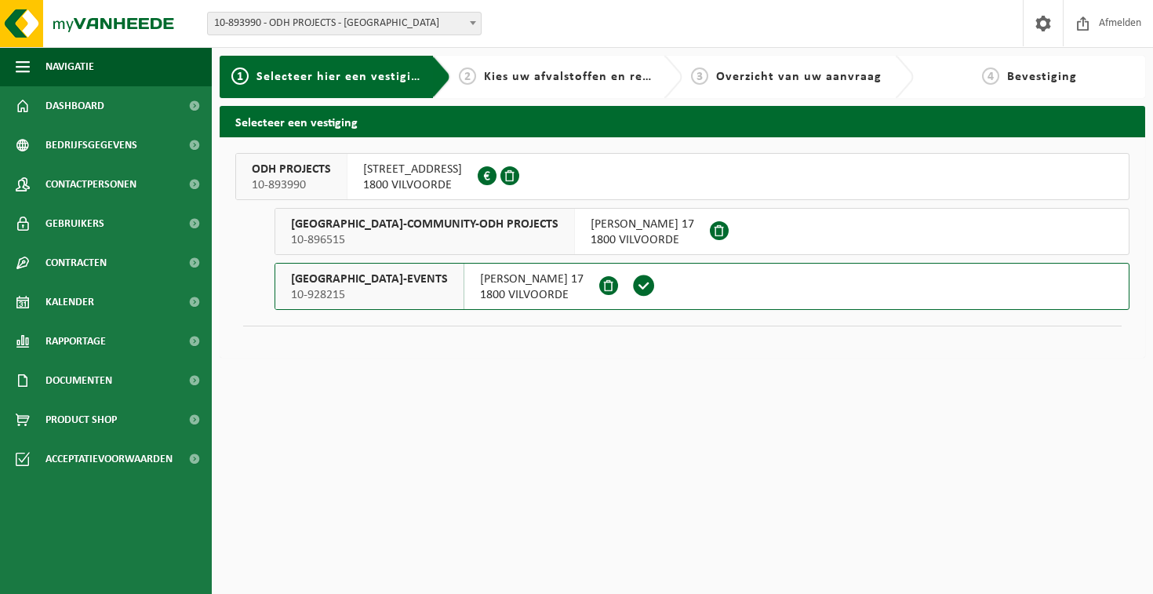
click at [575, 235] on div "WILLEM ELSSCHOTSTRAAT 17 1800 VILVOORDE" at bounding box center [642, 232] width 135 height 46
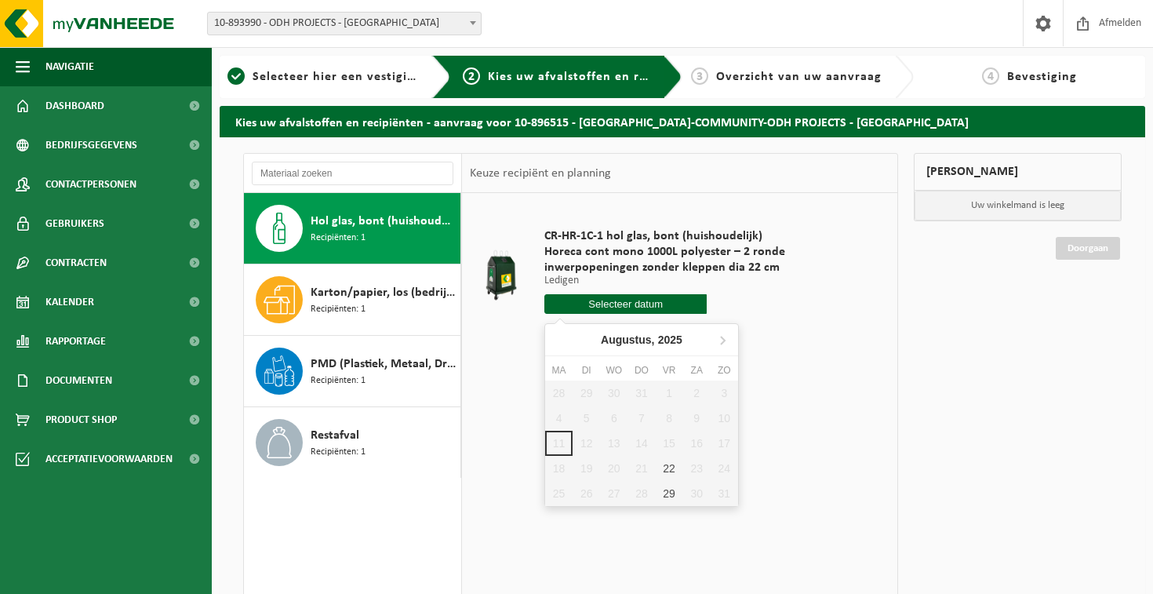
click at [613, 302] on input "text" at bounding box center [625, 304] width 163 height 20
click at [674, 443] on div "28 29 30 31 1 2 3 4 5 6 7 8 9 10 11 12 13 14 15 16 17 18 19 20 21 22 23 24 25 2…" at bounding box center [641, 444] width 193 height 126
click at [664, 440] on div "28 29 30 31 1 2 3 4 5 6 7 8 9 10 11 12 13 14 15 16 17 18 19 20 21 22 23 24 25 2…" at bounding box center [641, 444] width 193 height 126
click at [670, 446] on div "28 29 30 31 1 2 3 4 5 6 7 8 9 10 11 12 13 14 15 16 17 18 19 20 21 22 23 24 25 2…" at bounding box center [641, 444] width 193 height 126
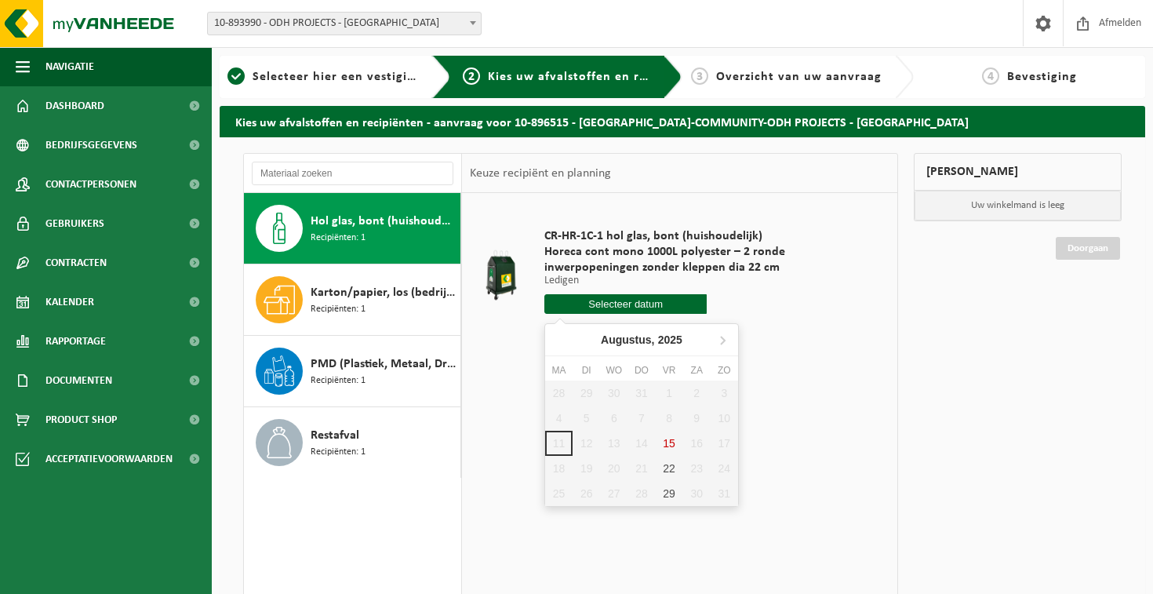
click at [665, 440] on div "28 29 30 31 1 2 3 4 5 6 7 8 9 10 11 12 13 14 15 16 17 18 19 20 21 22 23 24 25 2…" at bounding box center [641, 444] width 193 height 126
click at [670, 440] on div "28 29 30 31 1 2 3 4 5 6 7 8 9 10 11 12 13 14 15 16 17 18 19 20 21 22 23 24 25 2…" at bounding box center [641, 444] width 193 height 126
click at [676, 466] on div "22" at bounding box center [669, 468] width 27 height 25
type input "Van 2025-08-22"
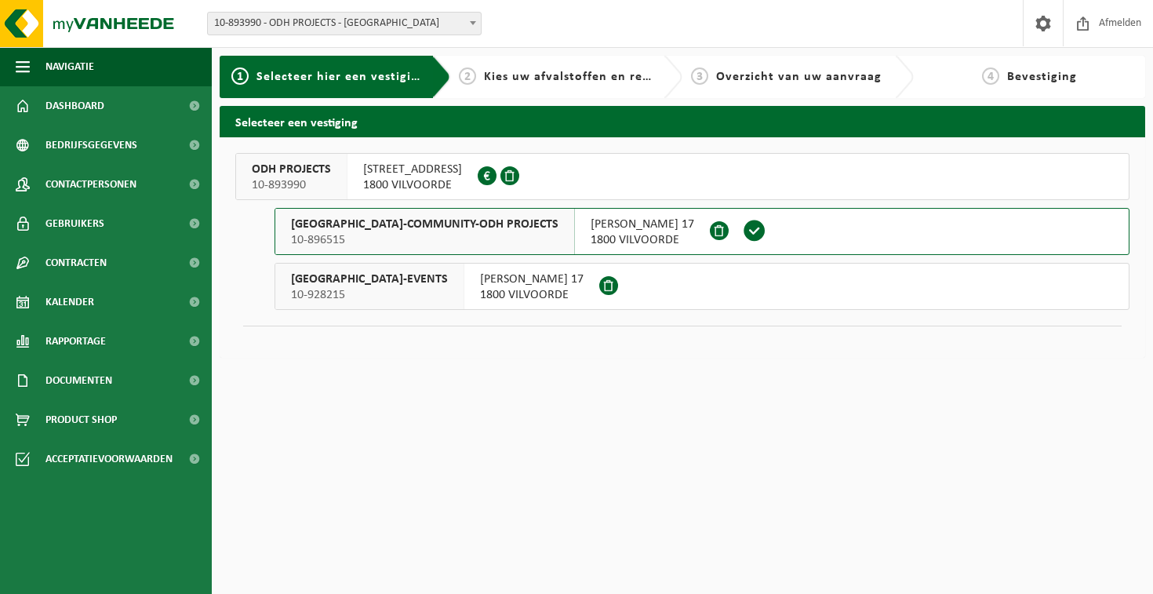
click at [480, 291] on span "1800 VILVOORDE" at bounding box center [532, 295] width 104 height 16
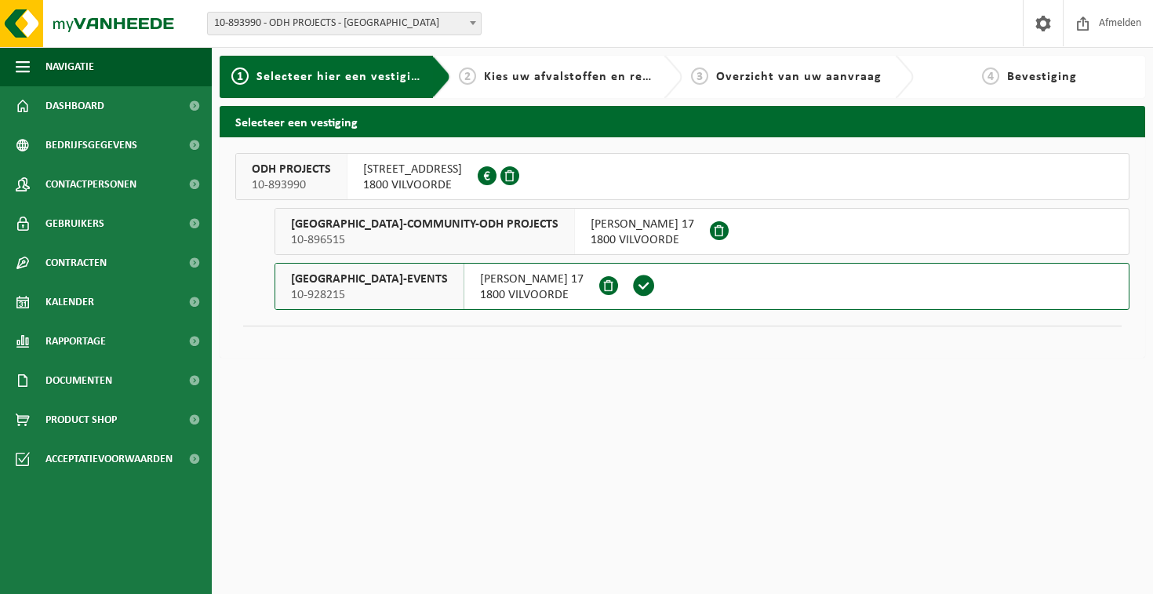
click at [299, 184] on span "10-893990" at bounding box center [291, 185] width 79 height 16
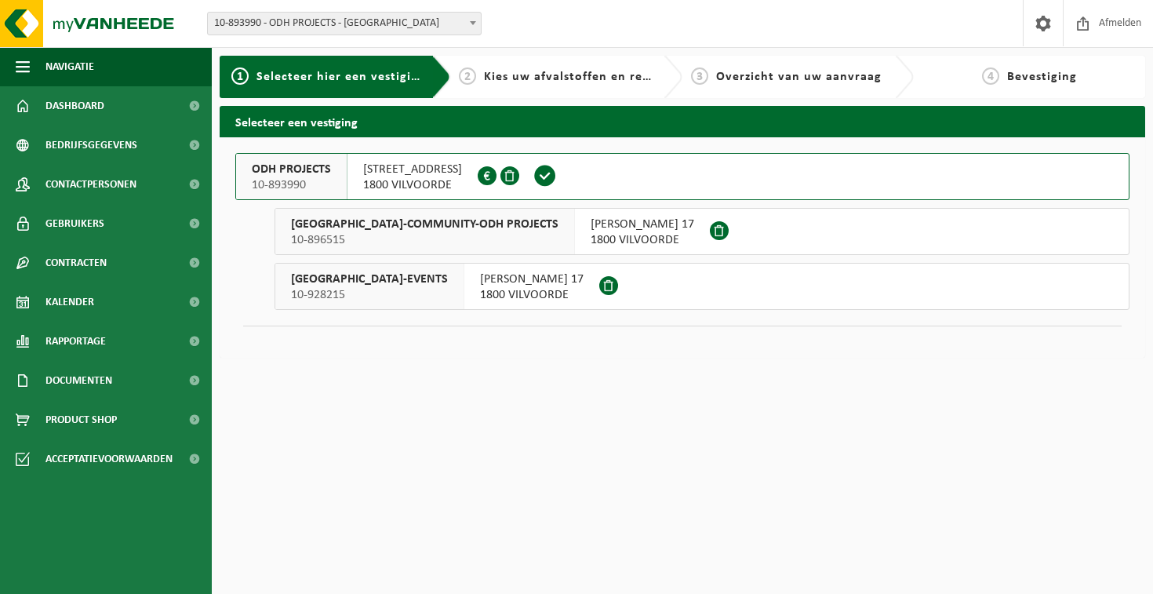
click at [402, 242] on span "10-896515" at bounding box center [425, 240] width 268 height 16
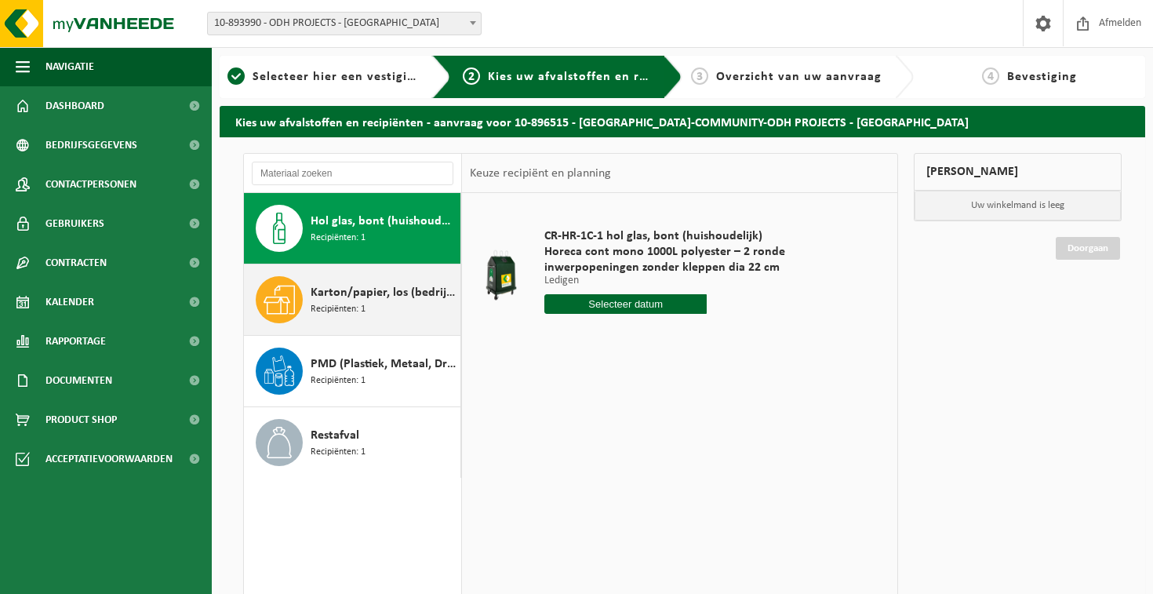
click at [368, 304] on div "Karton/papier, los (bedrijven) Recipiënten: 1" at bounding box center [384, 299] width 146 height 47
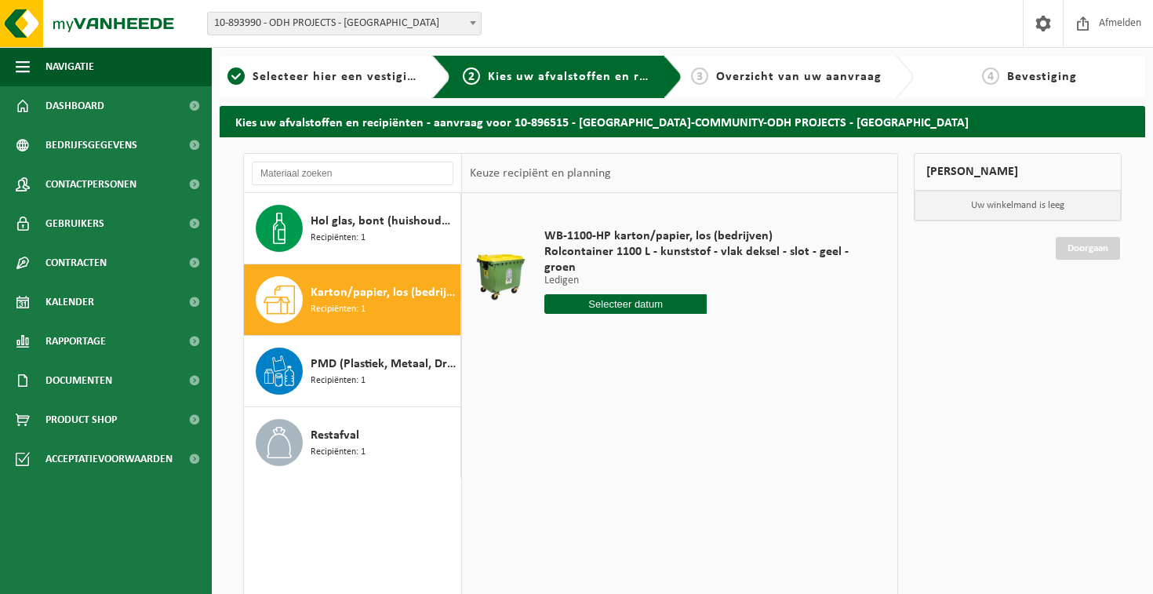
click at [571, 297] on input "text" at bounding box center [625, 304] width 163 height 20
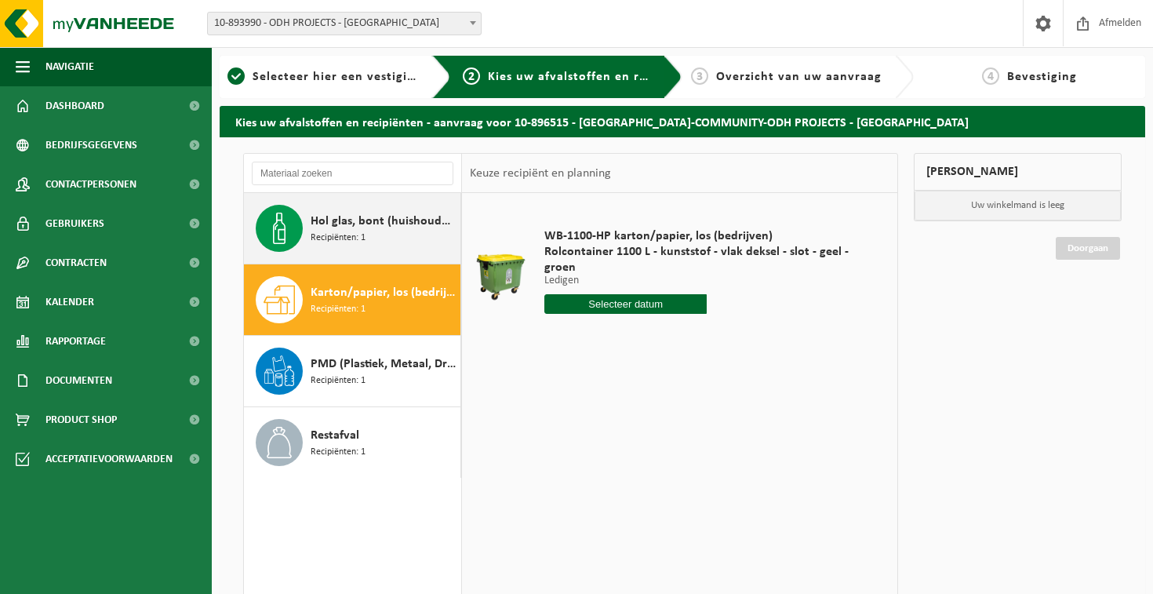
click at [348, 235] on span "Recipiënten: 1" at bounding box center [338, 238] width 55 height 15
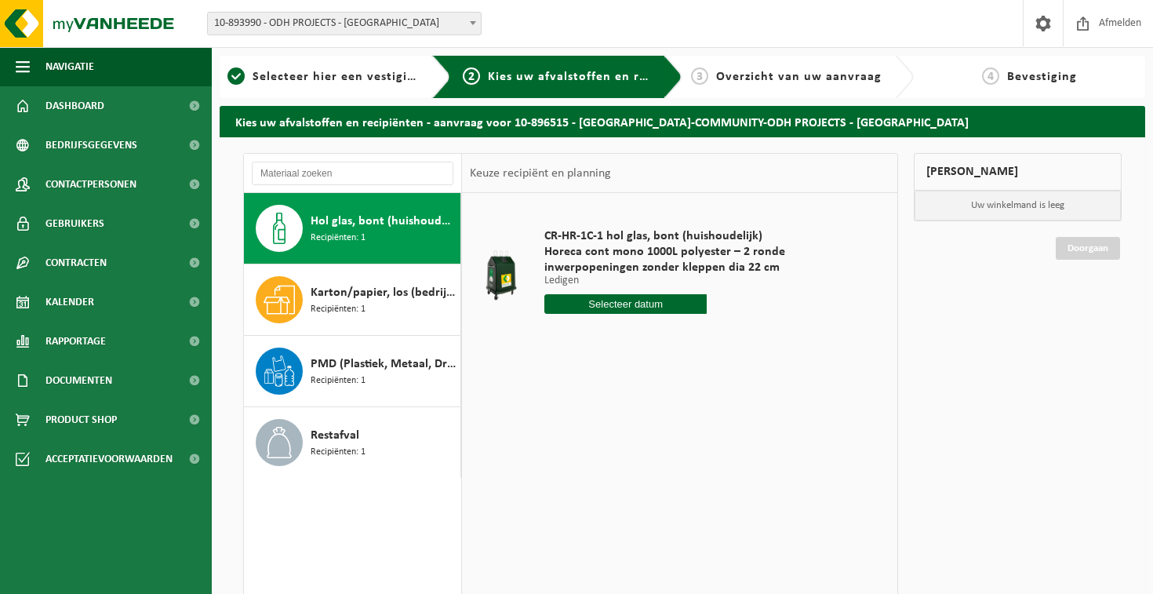
click at [662, 304] on input "text" at bounding box center [625, 304] width 163 height 20
click at [668, 441] on div "28 29 30 31 1 2 3 4 5 6 7 8 9 10 11 12 13 14 15 16 17 18 19 20 21 22 23 24 25 2…" at bounding box center [641, 444] width 193 height 126
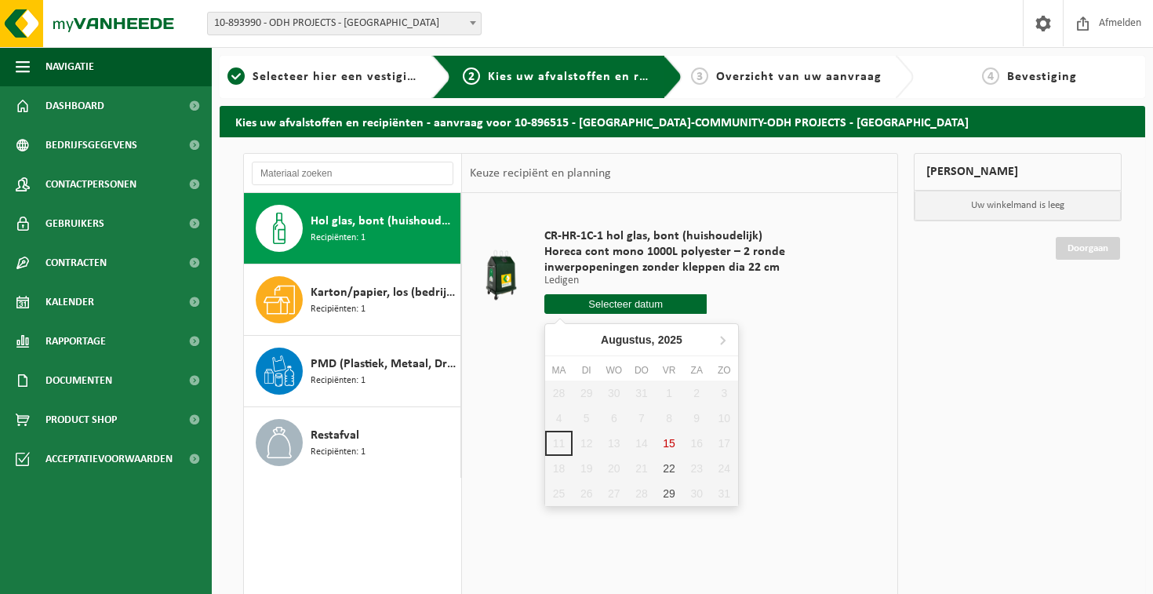
click at [672, 444] on div "28 29 30 31 1 2 3 4 5 6 7 8 9 10 11 12 13 14 15 16 17 18 19 20 21 22 23 24 25 2…" at bounding box center [641, 444] width 193 height 126
click at [672, 471] on div "22" at bounding box center [669, 468] width 27 height 25
type input "Van [DATE]"
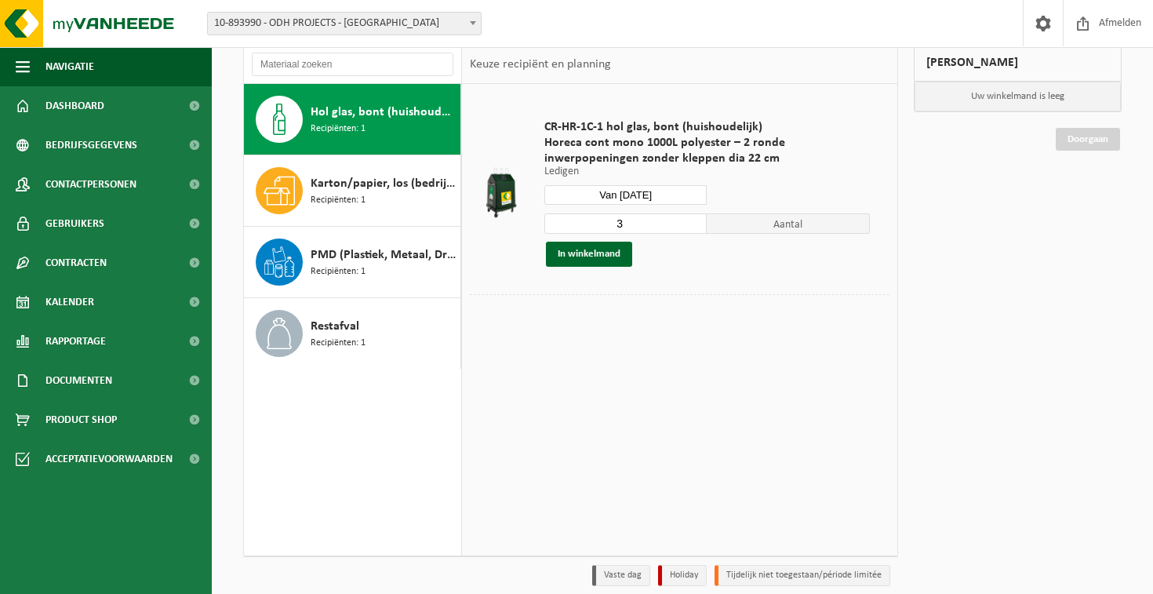
scroll to position [26, 0]
